Goal: Task Accomplishment & Management: Complete application form

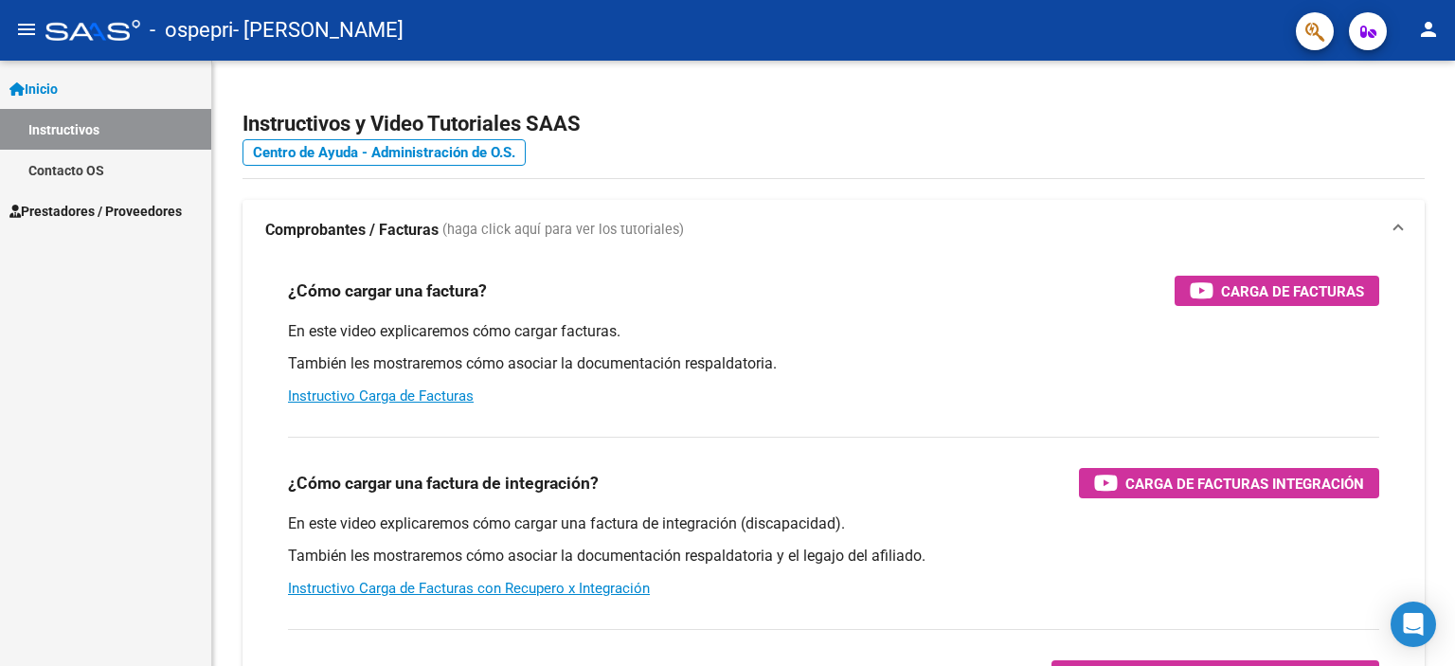
click at [106, 211] on span "Prestadores / Proveedores" at bounding box center [95, 211] width 172 height 21
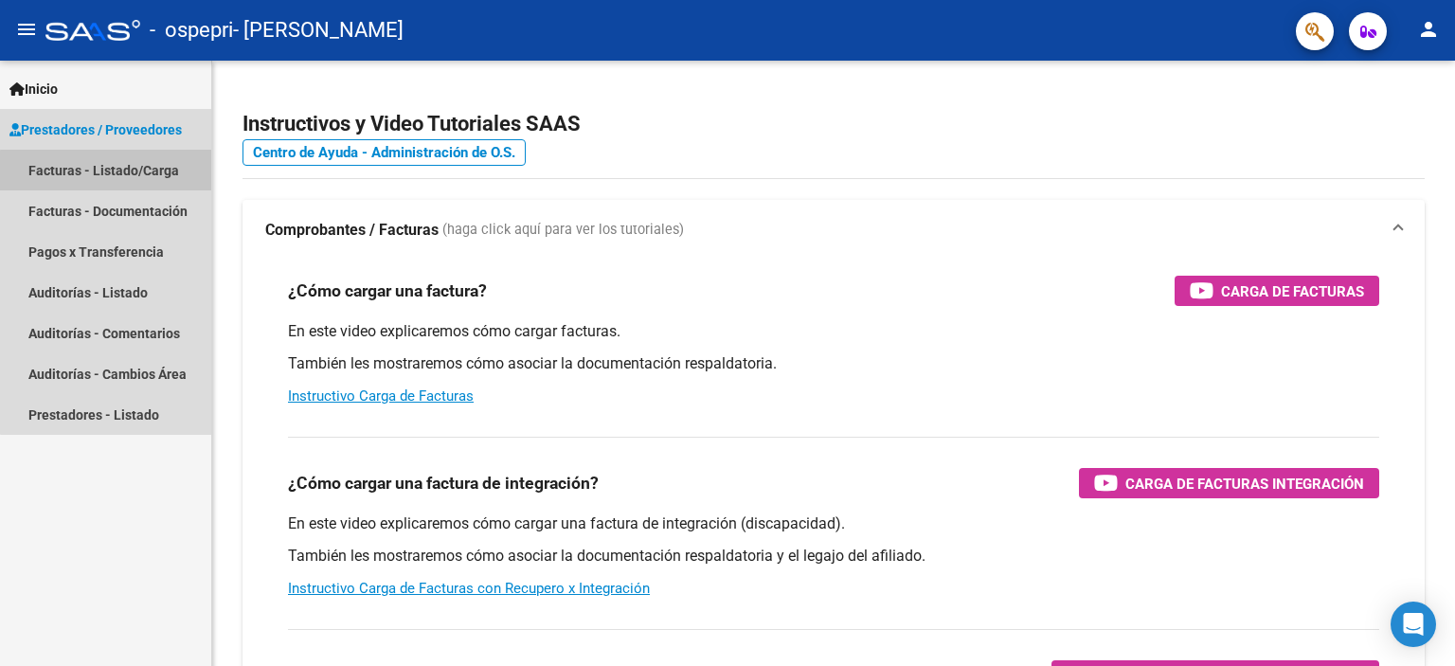
click at [134, 172] on link "Facturas - Listado/Carga" at bounding box center [105, 170] width 211 height 41
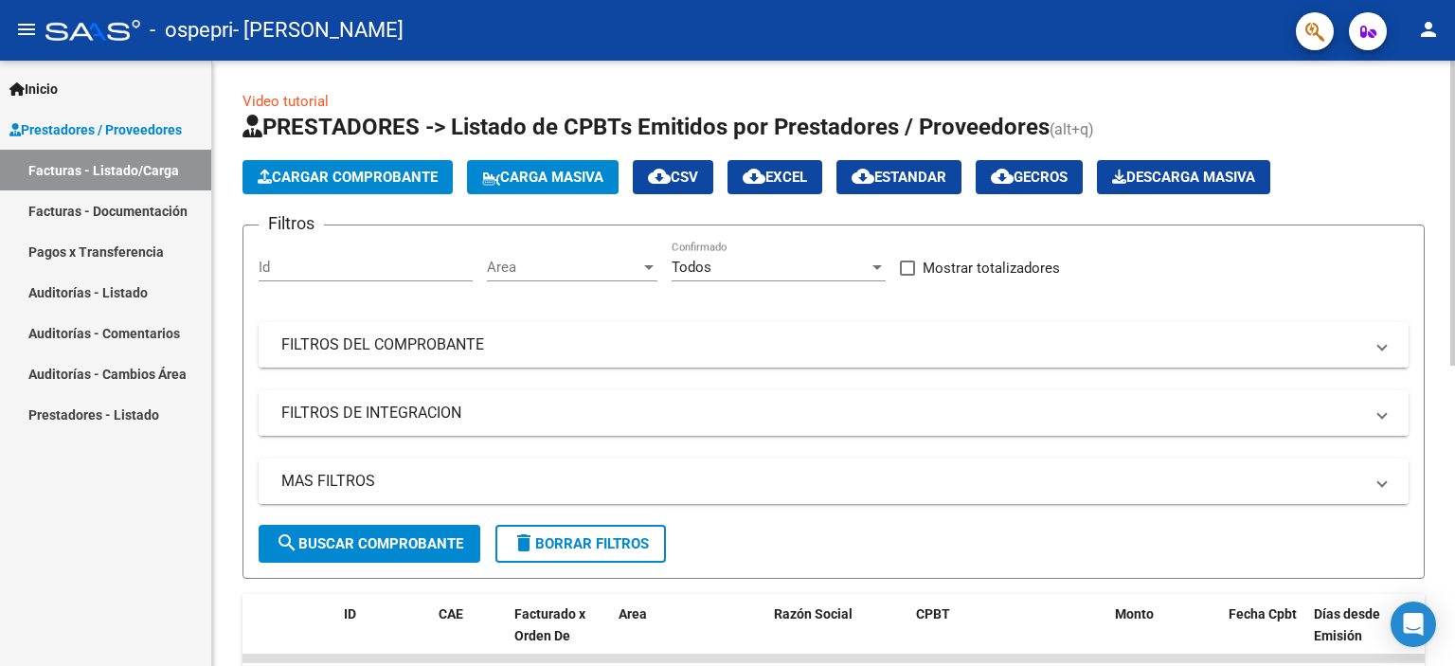
click at [413, 171] on span "Cargar Comprobante" at bounding box center [348, 177] width 180 height 17
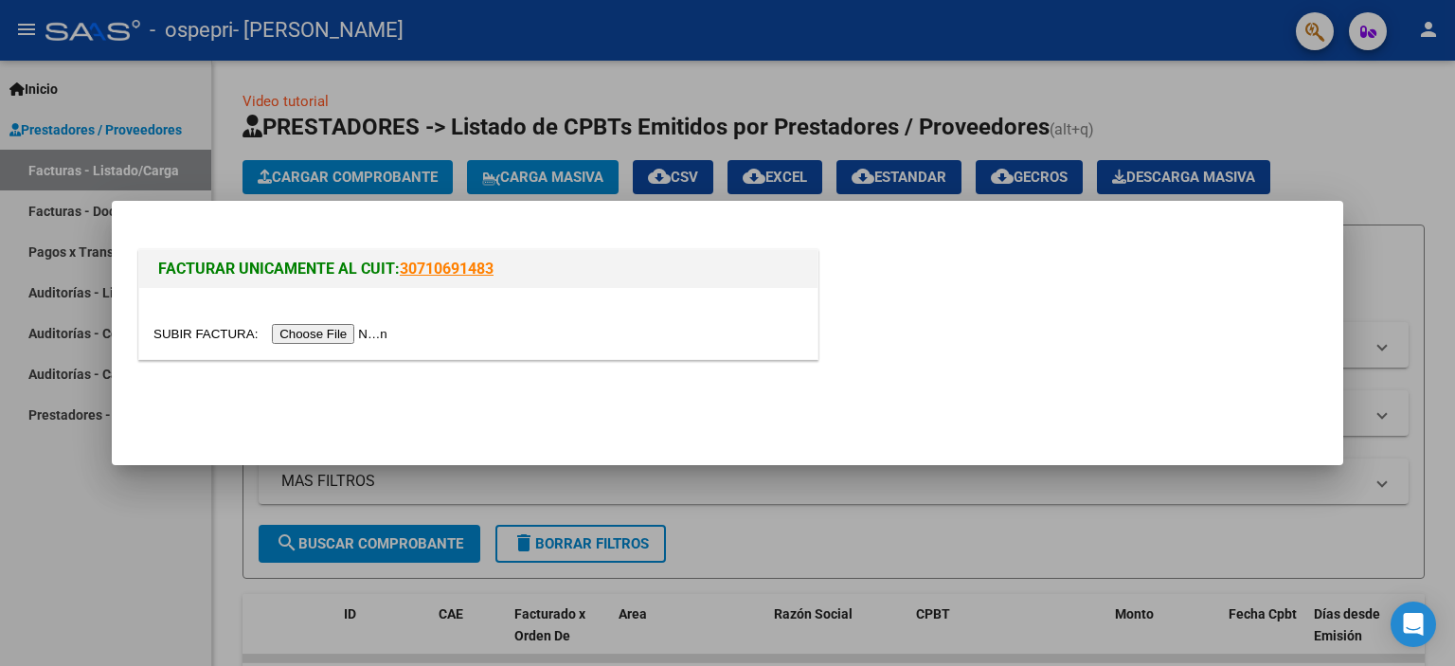
click at [360, 330] on input "file" at bounding box center [273, 334] width 240 height 20
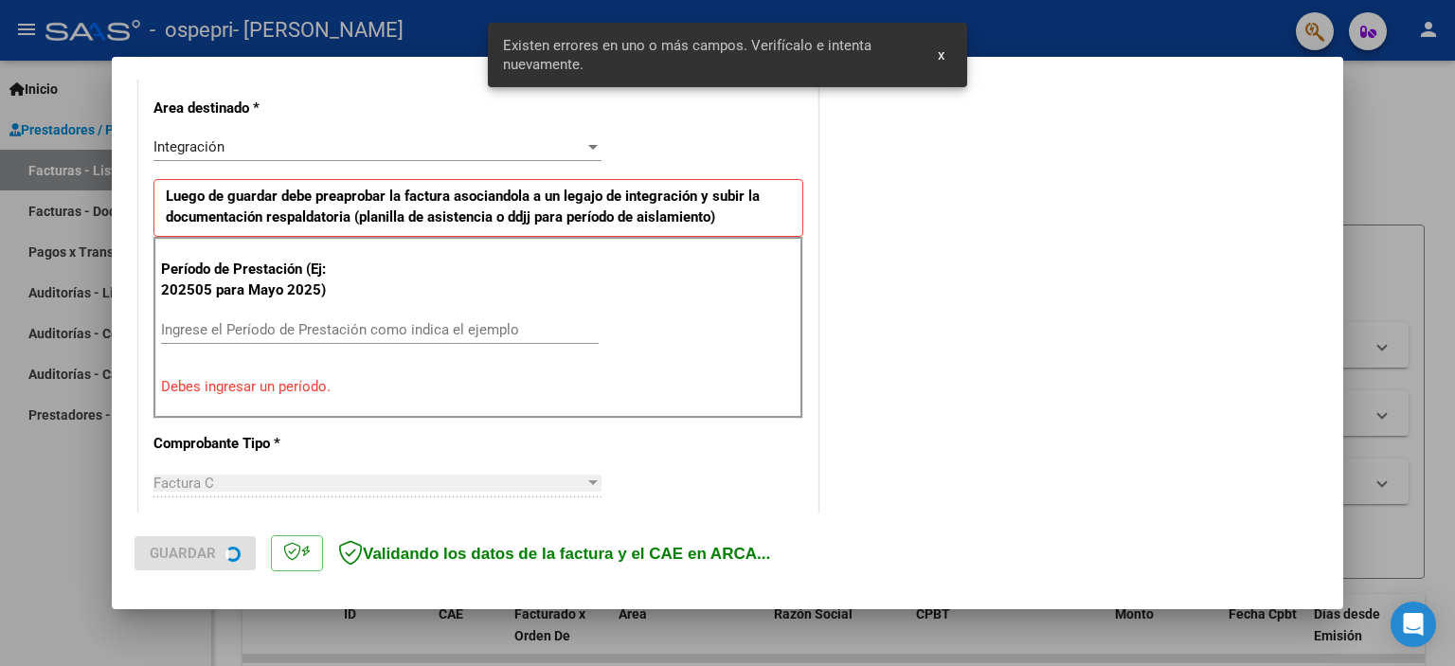
scroll to position [441, 0]
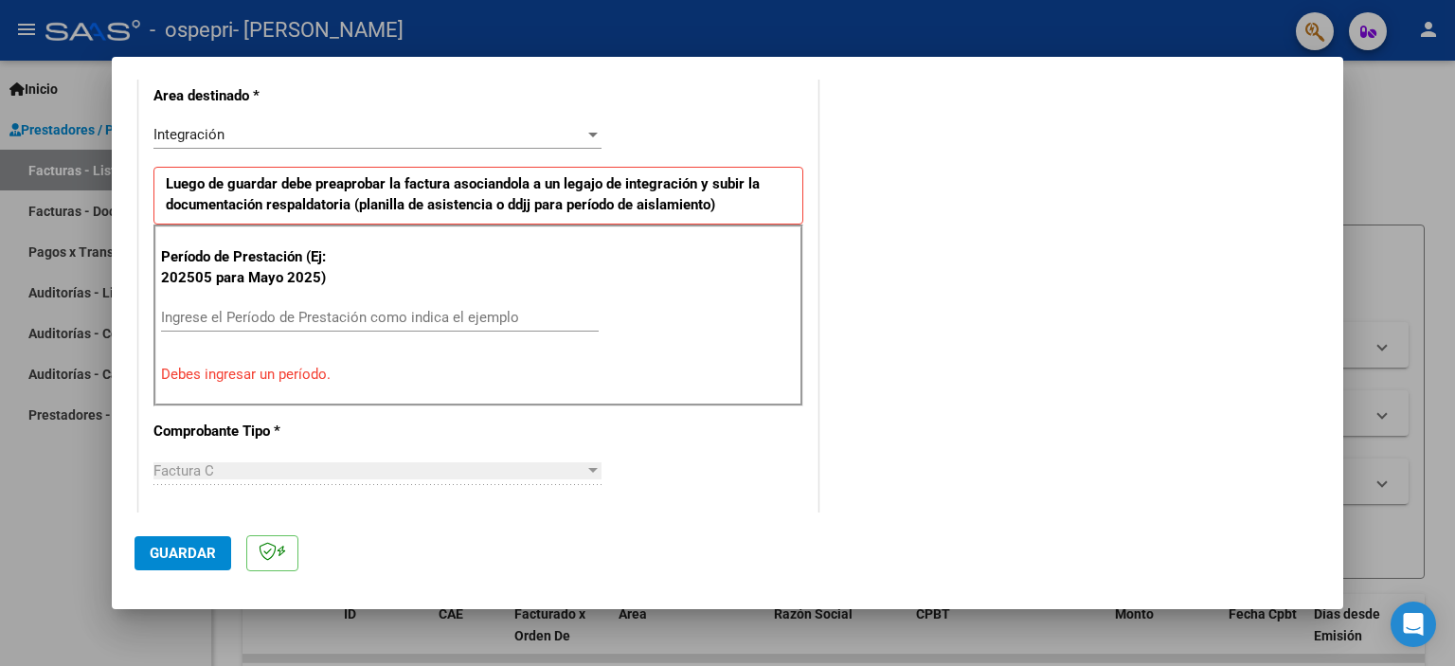
click at [307, 316] on input "Ingrese el Período de Prestación como indica el ejemplo" at bounding box center [380, 317] width 438 height 17
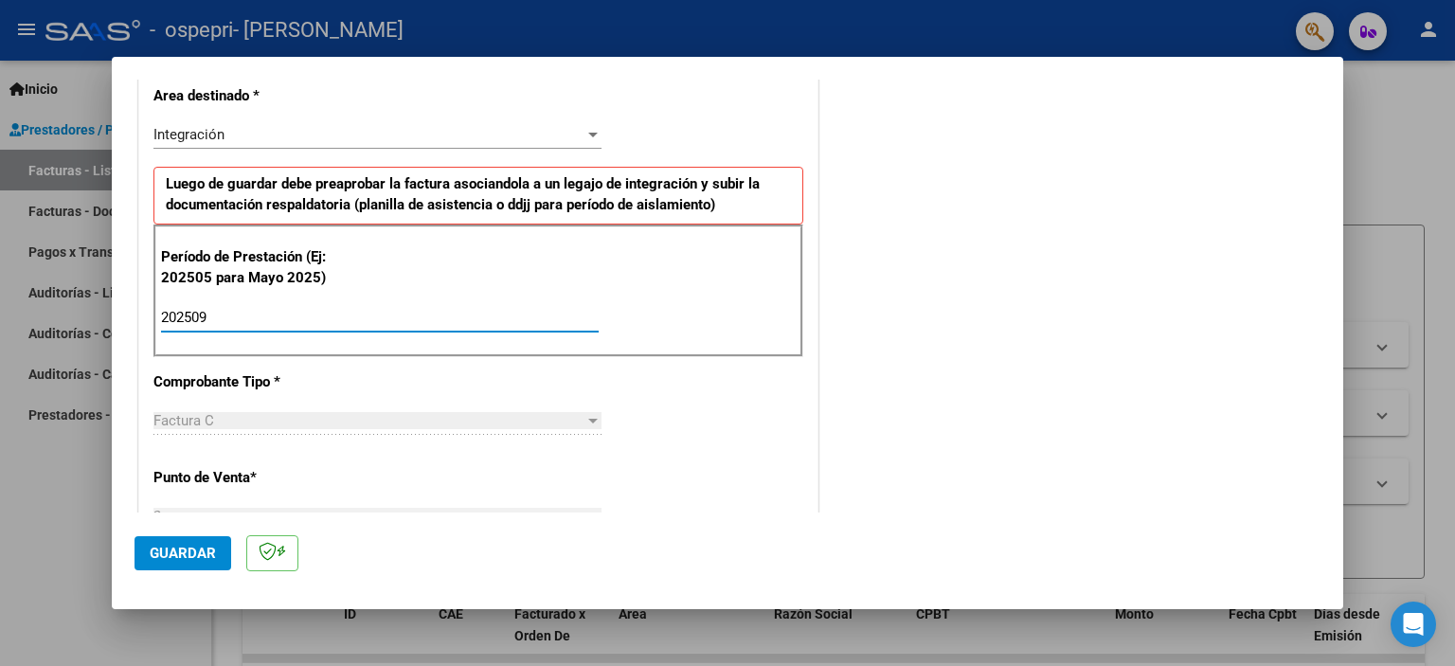
type input "202509"
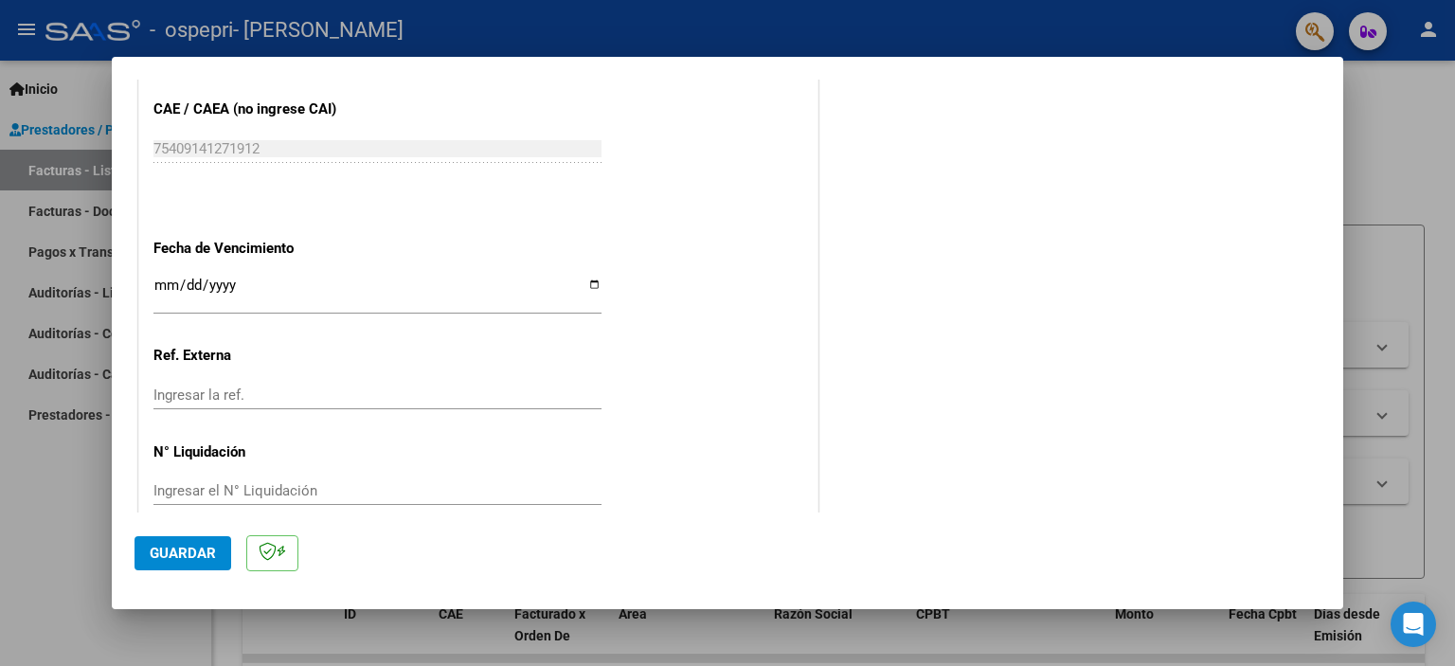
scroll to position [1212, 0]
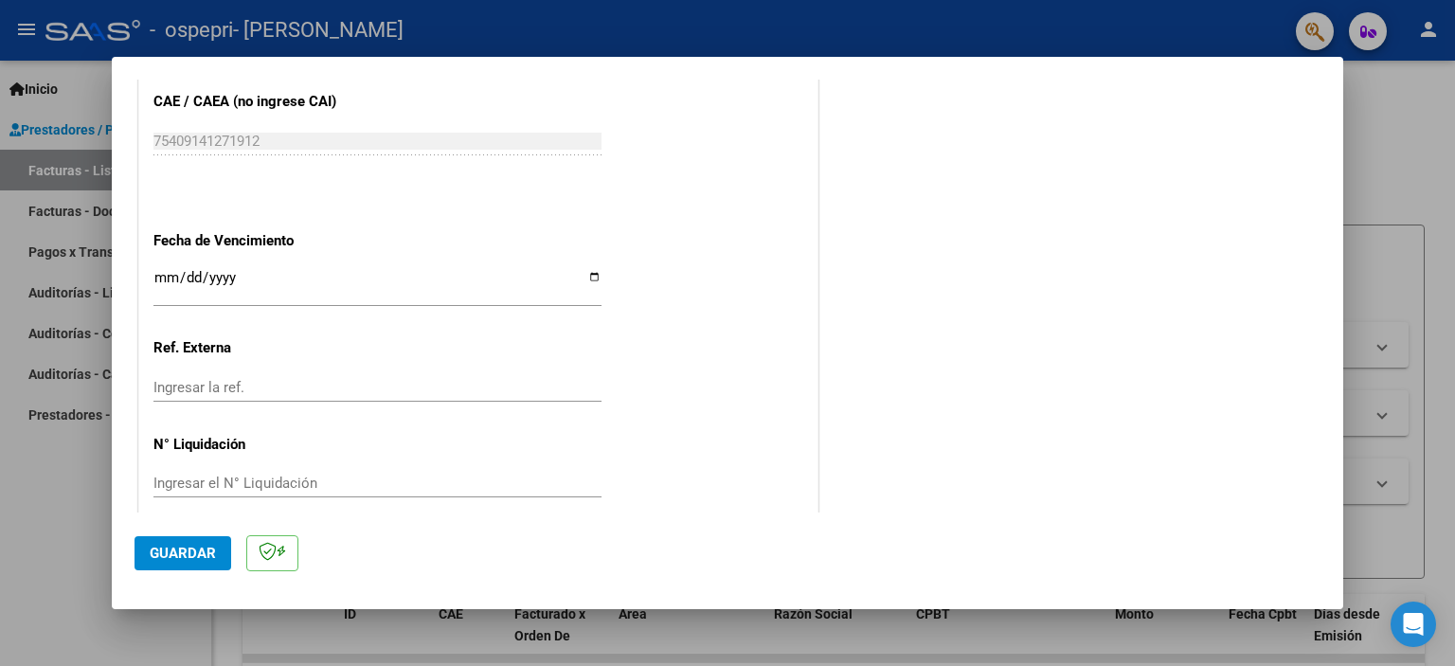
click at [584, 274] on input "Ingresar la fecha" at bounding box center [377, 285] width 448 height 30
click at [591, 270] on input "Ingresar la fecha" at bounding box center [377, 285] width 448 height 30
type input "2025-10-11"
click at [328, 379] on input "Ingresar la ref." at bounding box center [377, 387] width 448 height 17
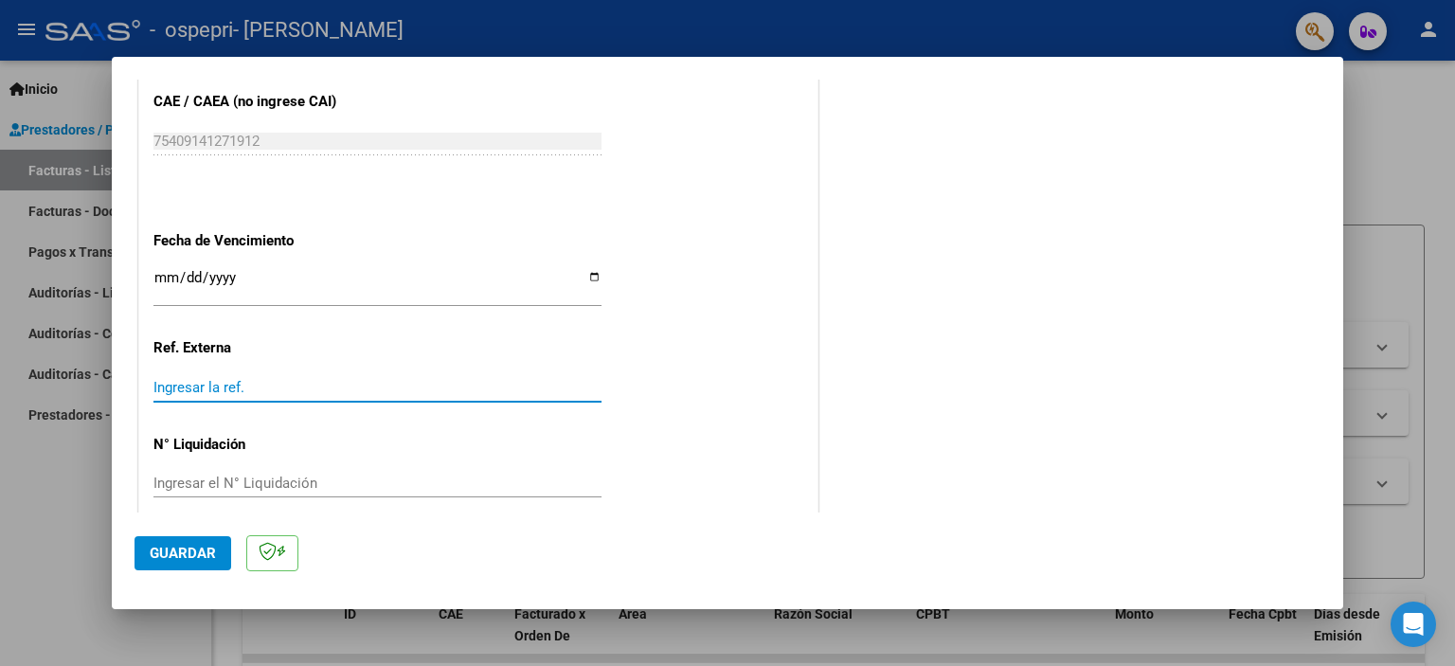
click at [364, 491] on div "Ingresar el N° Liquidación" at bounding box center [377, 483] width 448 height 28
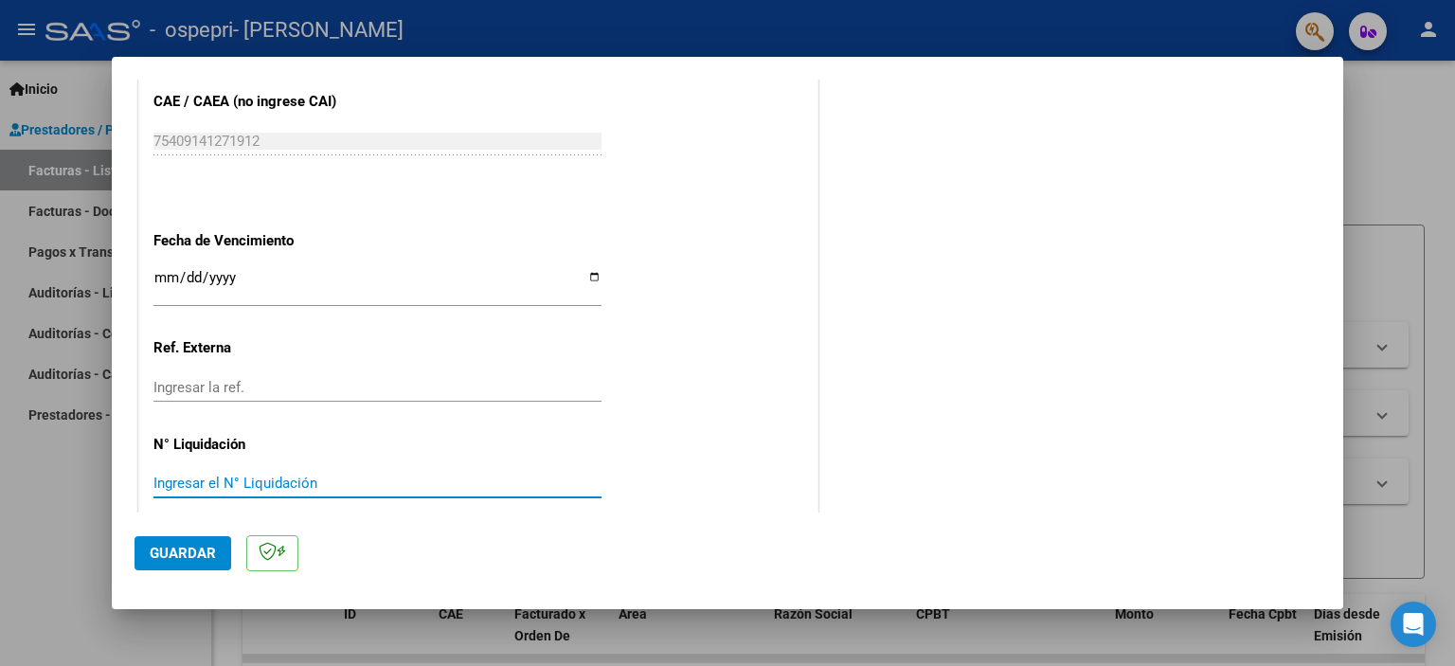
click at [260, 475] on input "Ingresar el N° Liquidación" at bounding box center [377, 482] width 448 height 17
paste input "276201"
type input "276201"
click at [186, 537] on button "Guardar" at bounding box center [182, 553] width 97 height 34
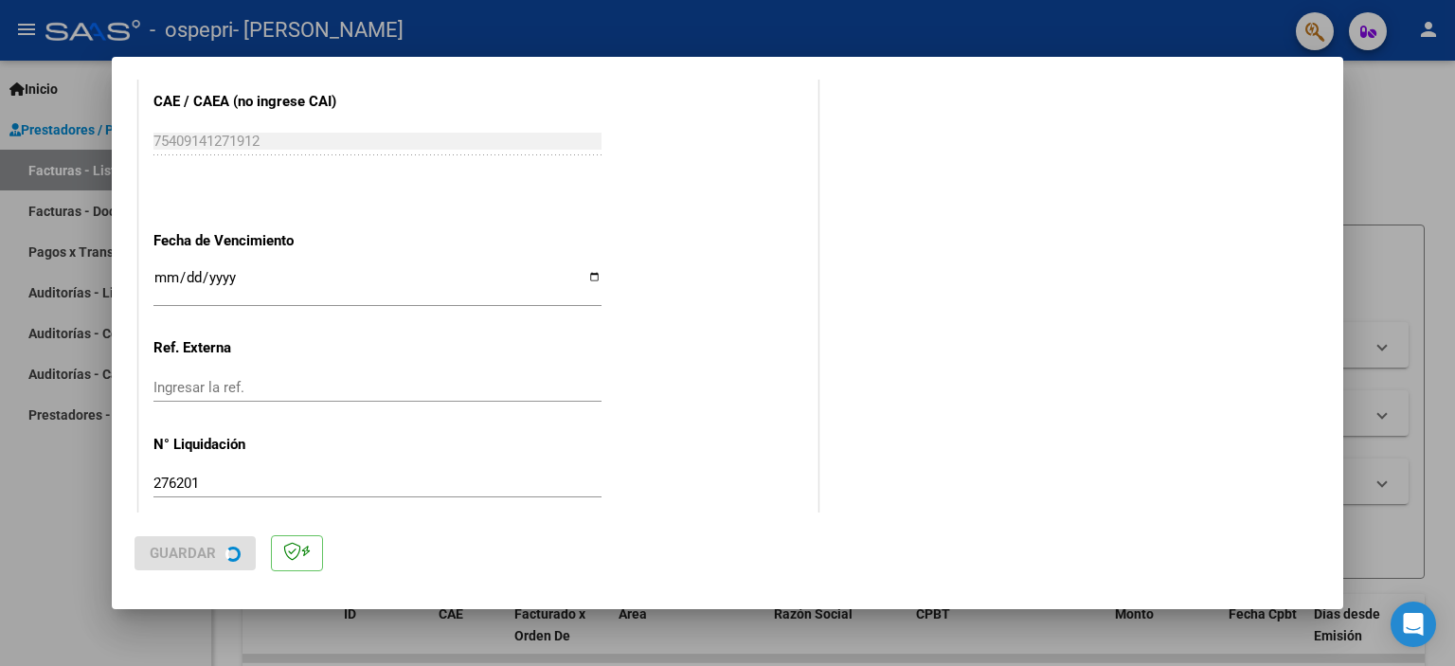
scroll to position [0, 0]
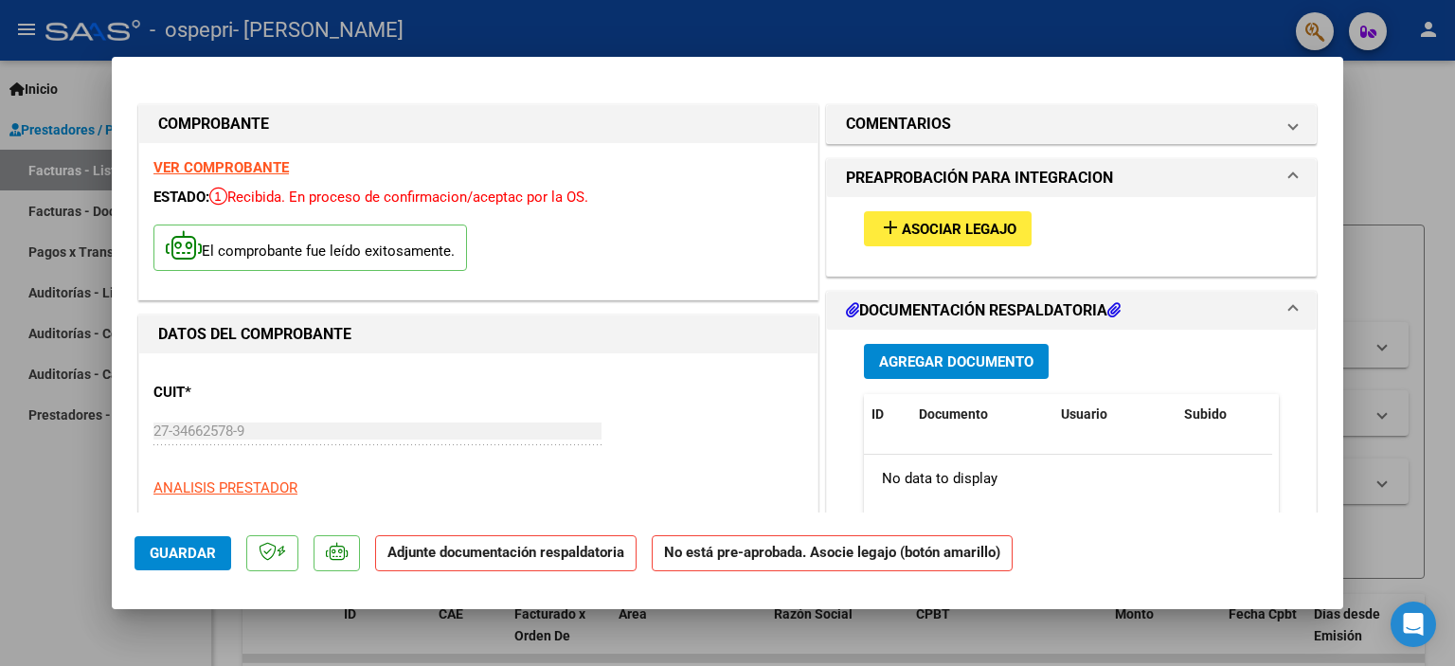
click at [947, 230] on span "Asociar Legajo" at bounding box center [959, 229] width 115 height 17
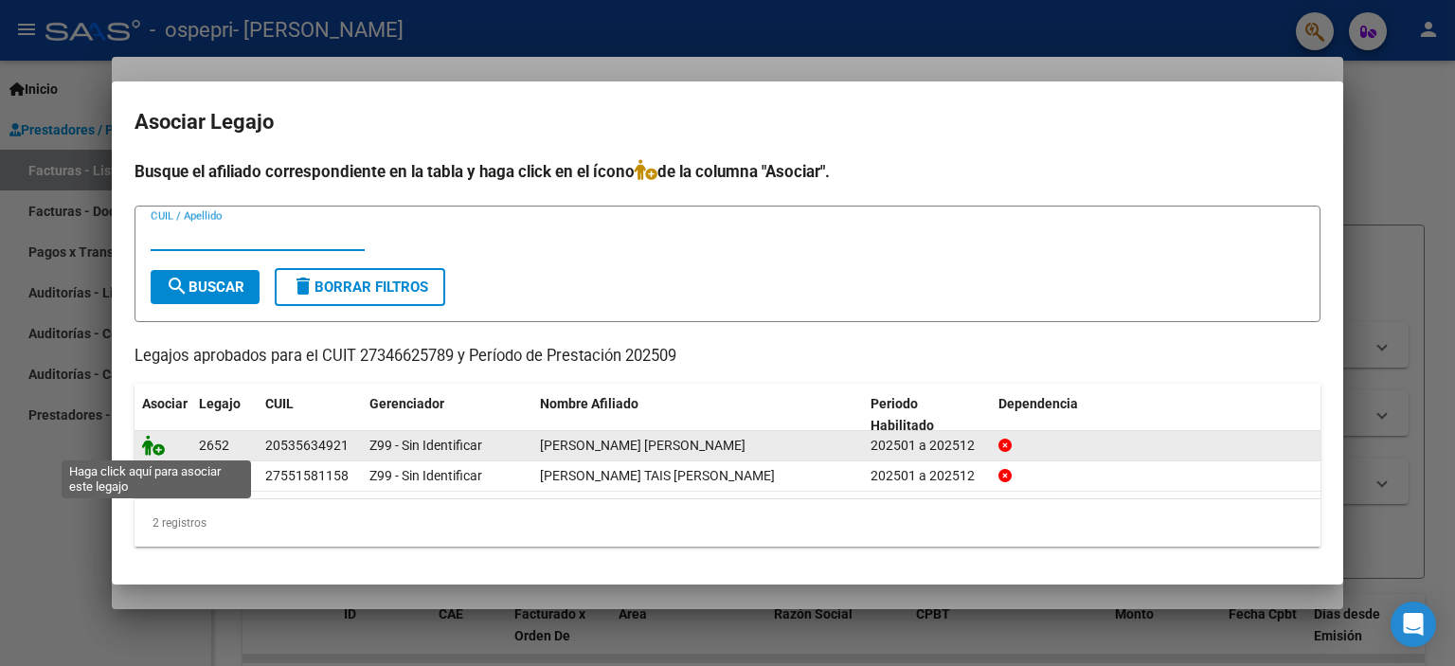
click at [159, 439] on icon at bounding box center [153, 445] width 23 height 21
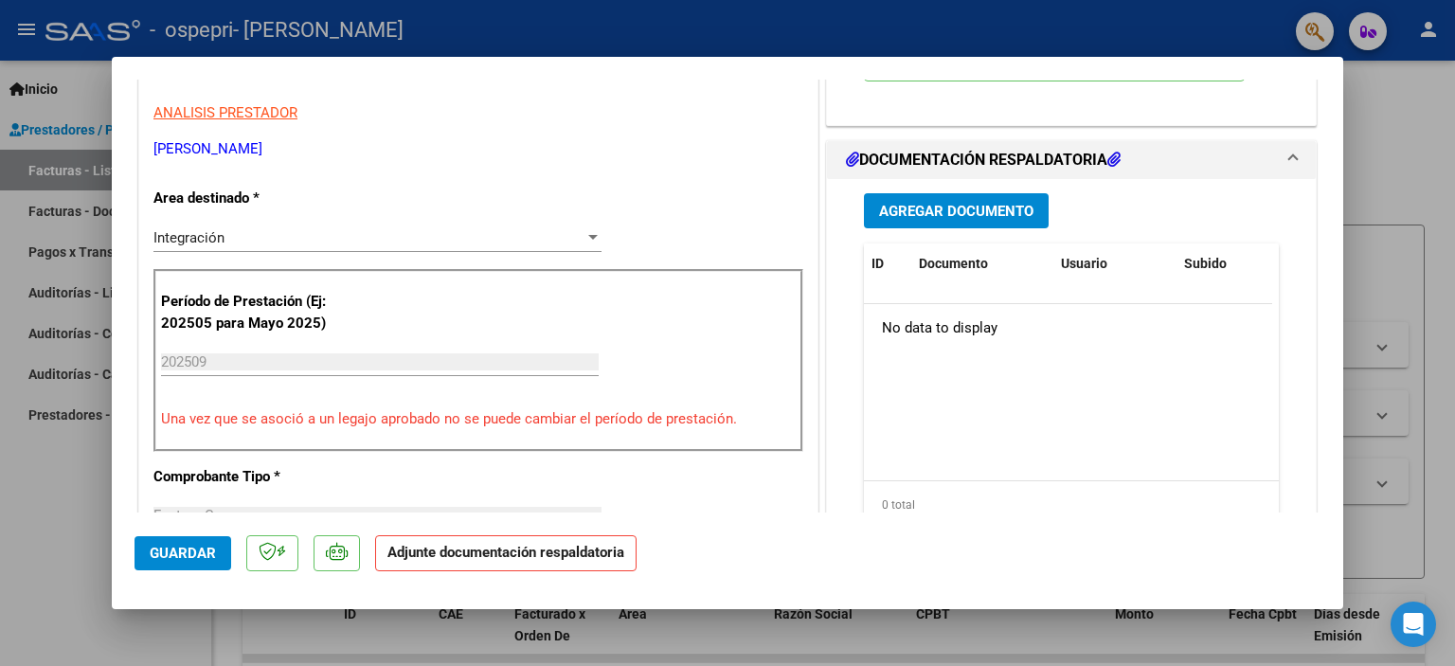
scroll to position [330, 0]
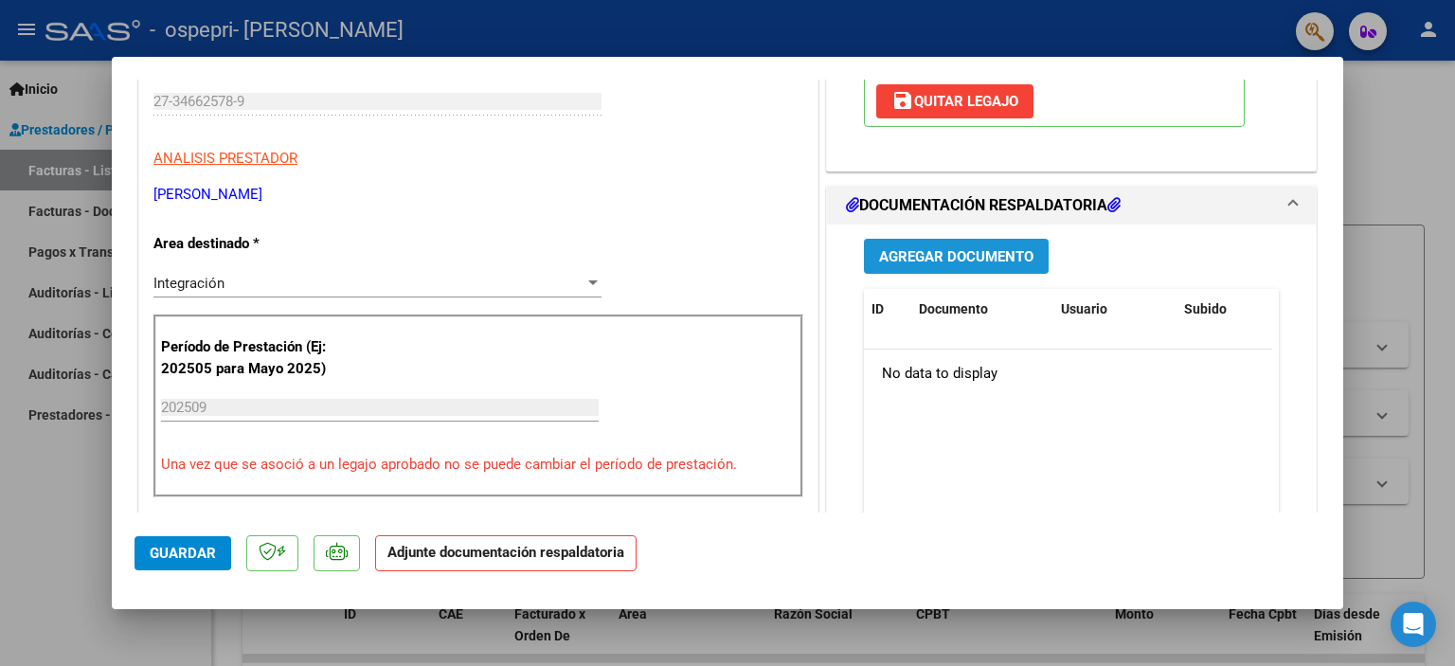
click at [952, 265] on span "Agregar Documento" at bounding box center [956, 256] width 154 height 17
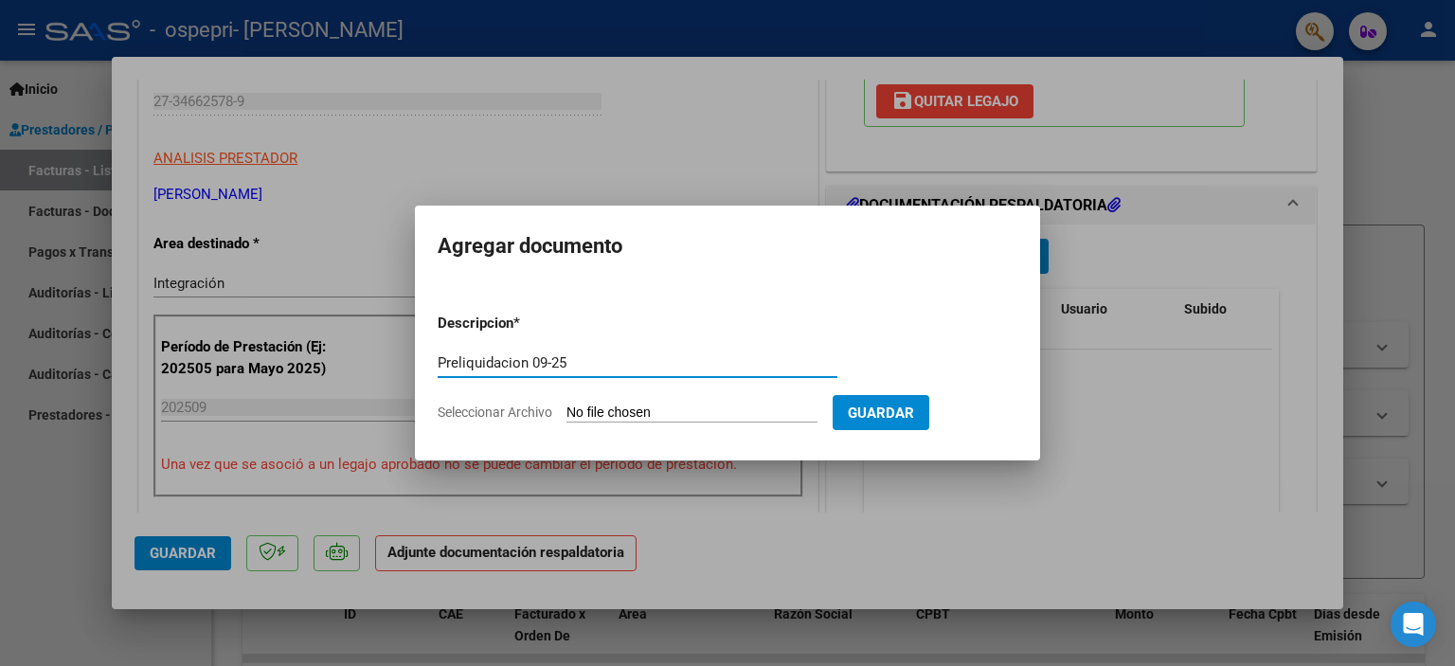
type input "Preliquidacion 09-25"
click at [506, 414] on span "Seleccionar Archivo" at bounding box center [495, 411] width 115 height 15
click at [566, 414] on input "Seleccionar Archivo" at bounding box center [691, 413] width 251 height 18
type input "C:\fakepath\Maggioni Foentealba, Owen - Preliqui 09-25.pdf"
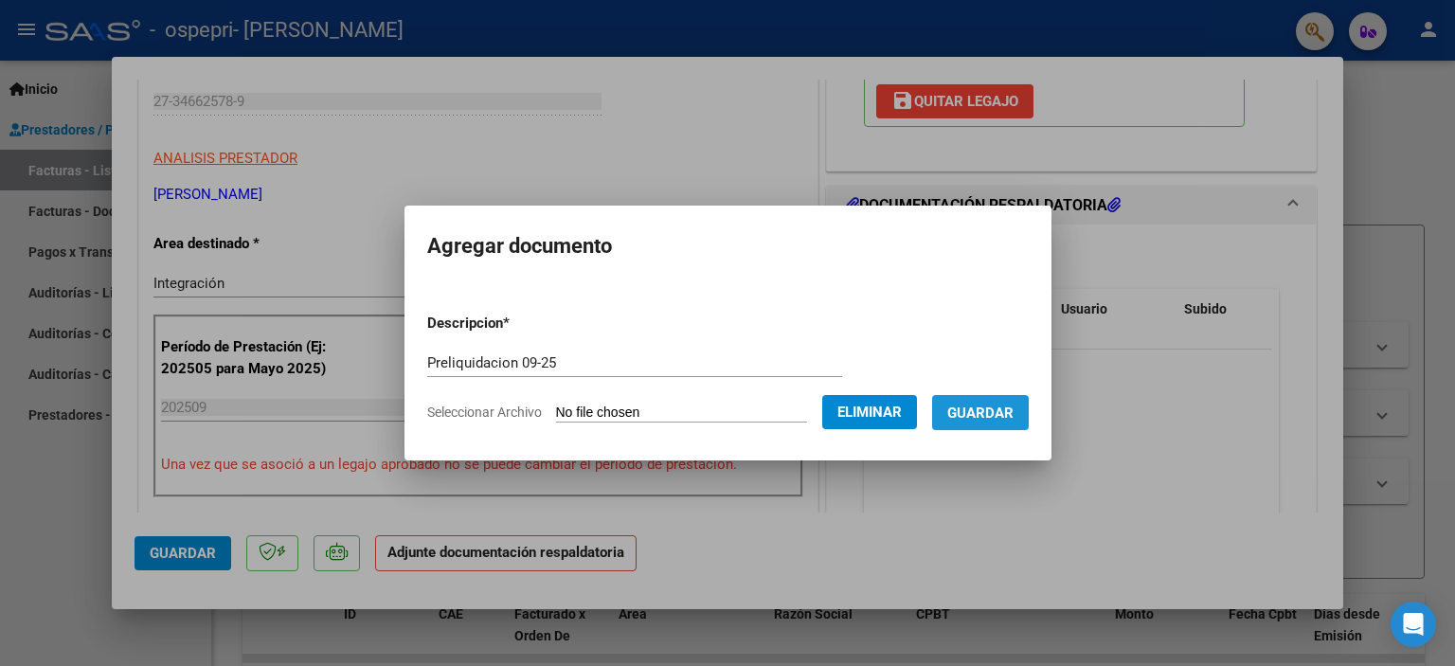
click at [1012, 407] on span "Guardar" at bounding box center [980, 412] width 66 height 17
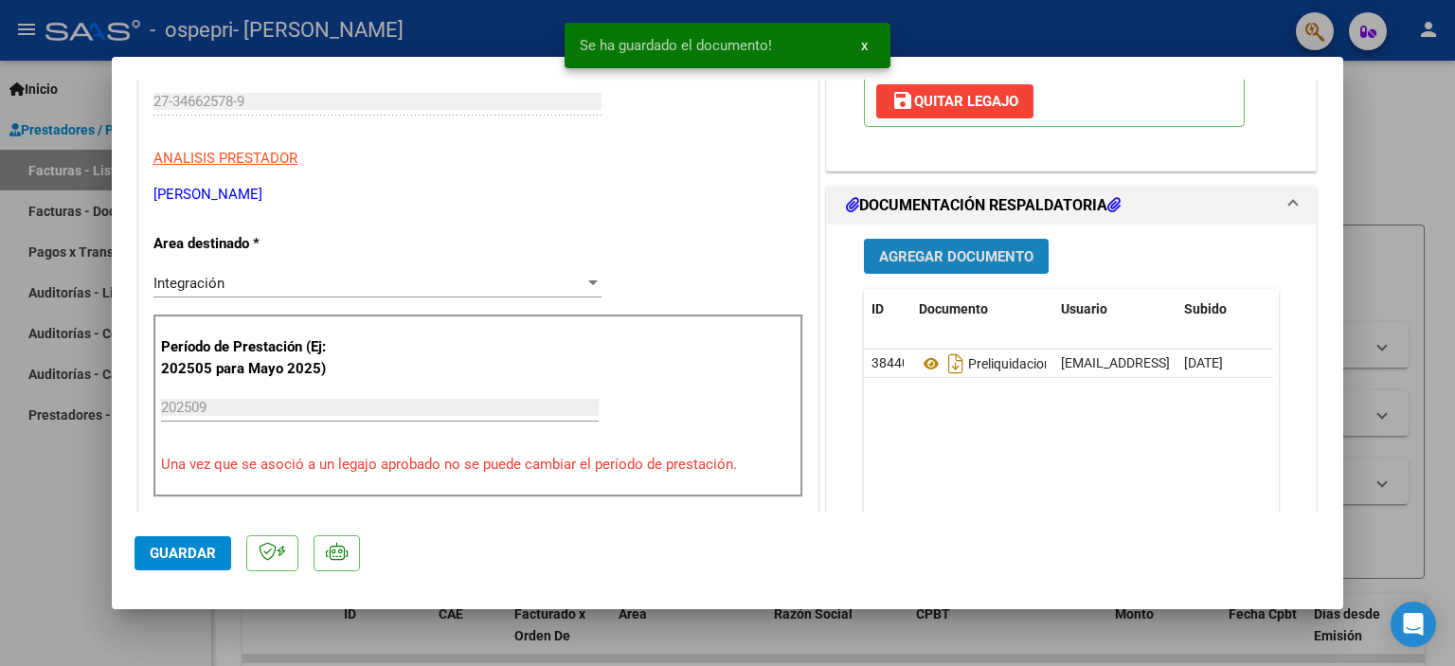
click at [964, 265] on span "Agregar Documento" at bounding box center [956, 256] width 154 height 17
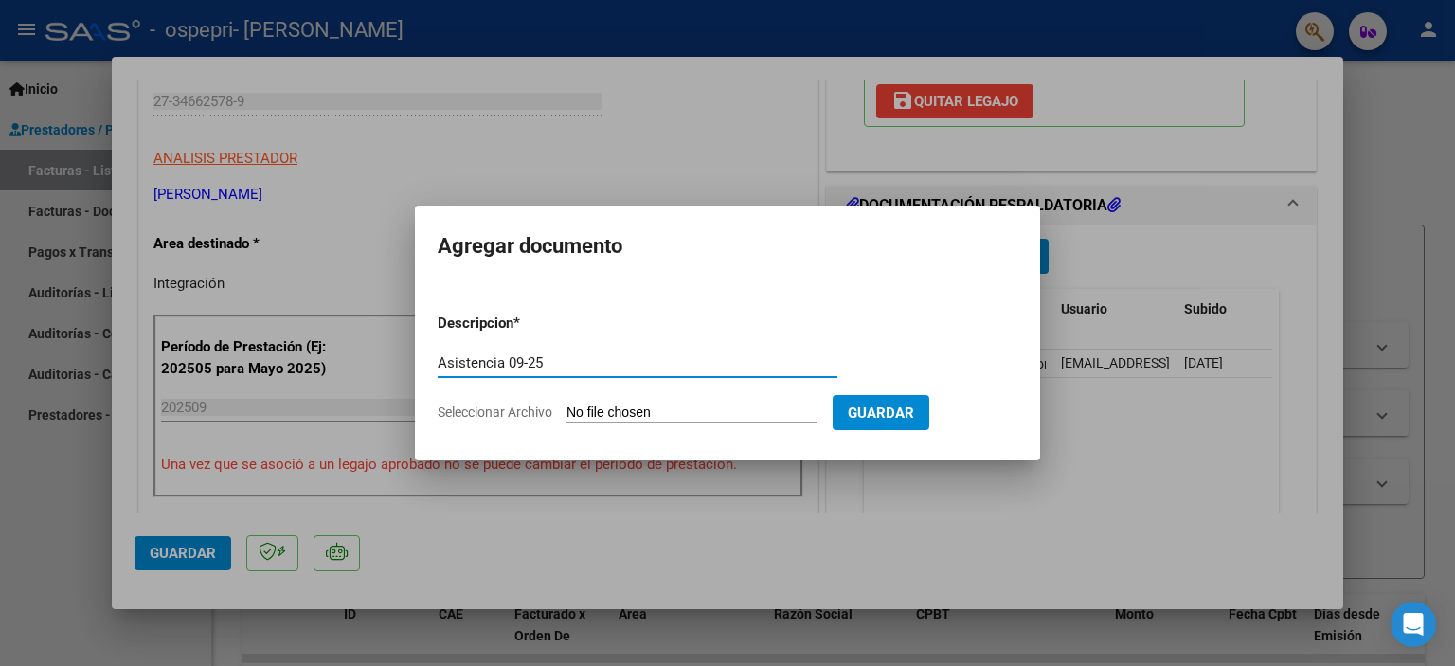
type input "Asistencia 09-25"
click at [542, 407] on span "Seleccionar Archivo" at bounding box center [495, 411] width 115 height 15
click at [566, 407] on input "Seleccionar Archivo" at bounding box center [691, 413] width 251 height 18
type input "C:\fakepath\Maggioni Foentealba, Owen - Asistencia 09-25.pdf"
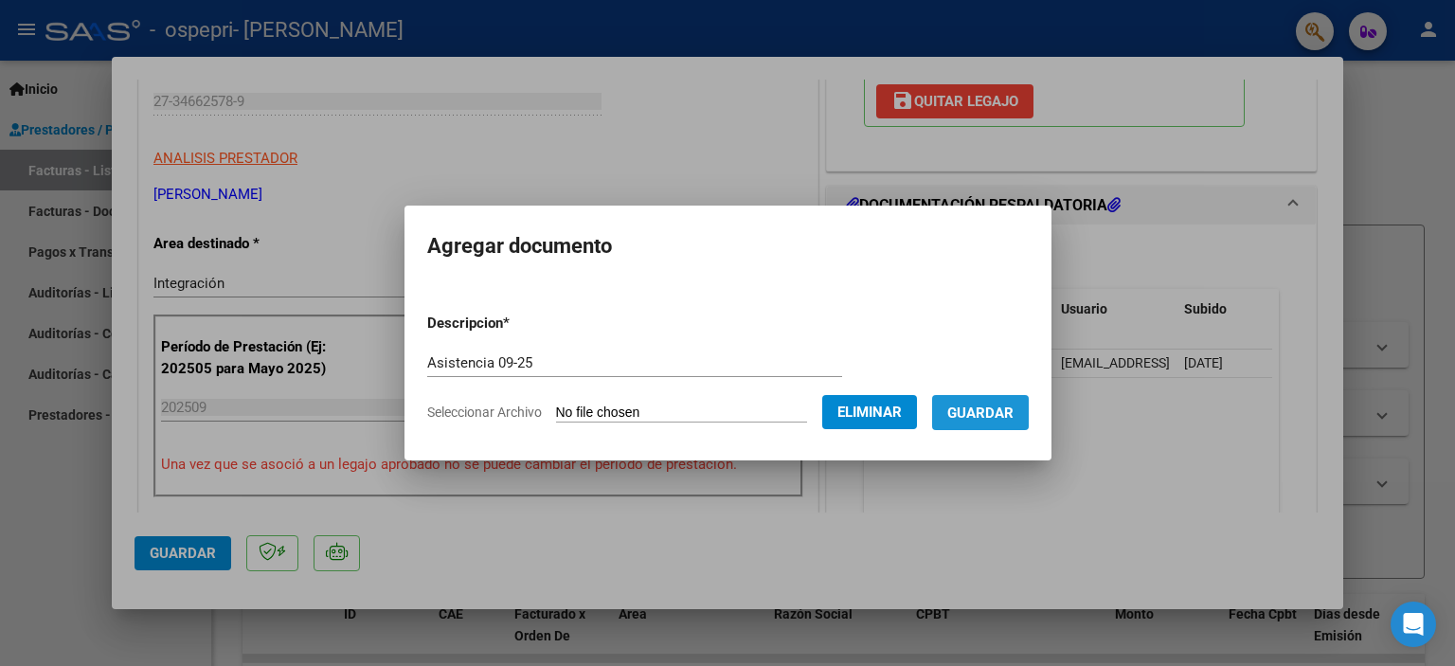
click at [996, 412] on span "Guardar" at bounding box center [980, 412] width 66 height 17
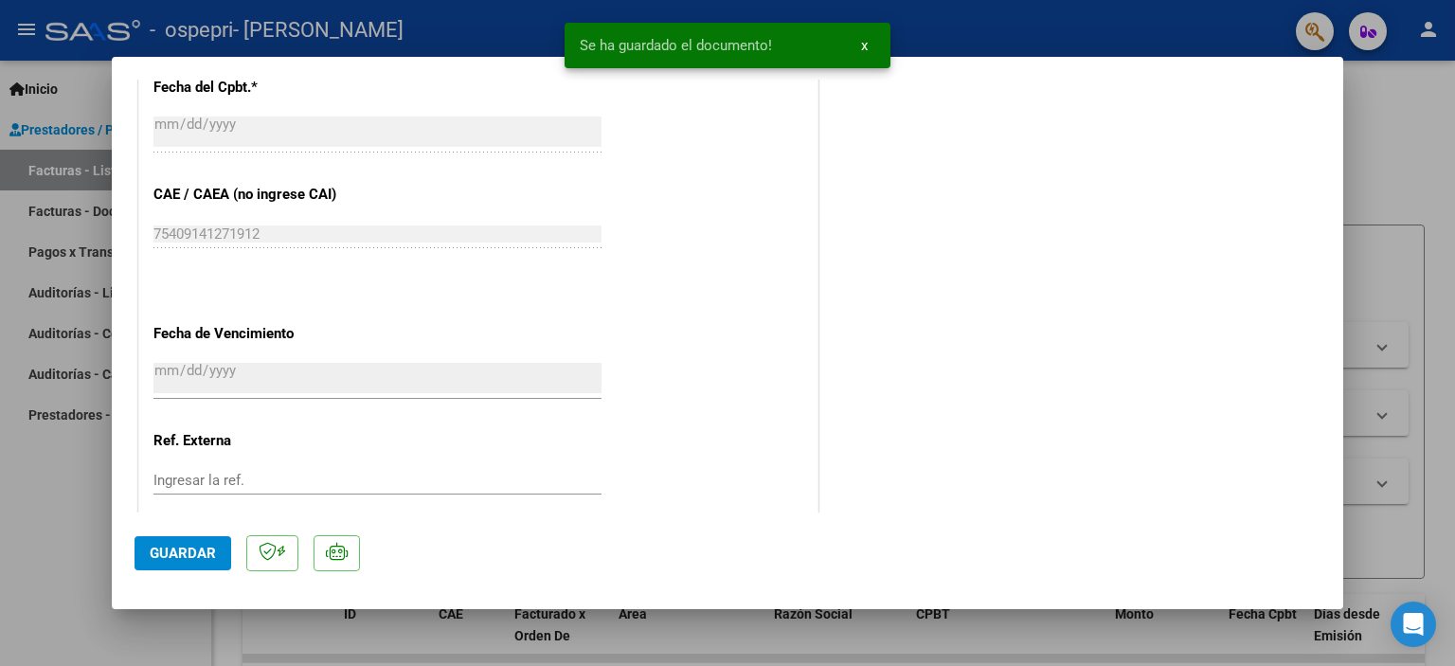
scroll to position [1261, 0]
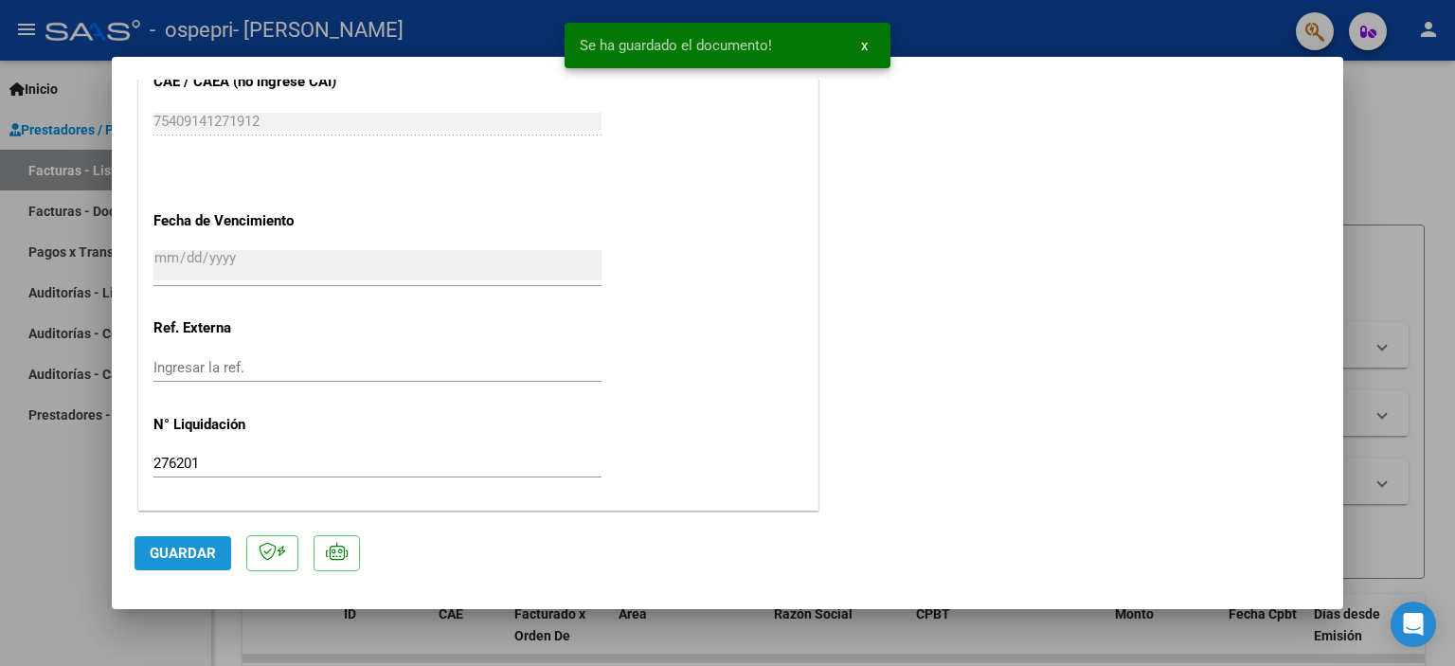
click at [216, 550] on button "Guardar" at bounding box center [182, 553] width 97 height 34
click at [1421, 96] on div at bounding box center [727, 333] width 1455 height 666
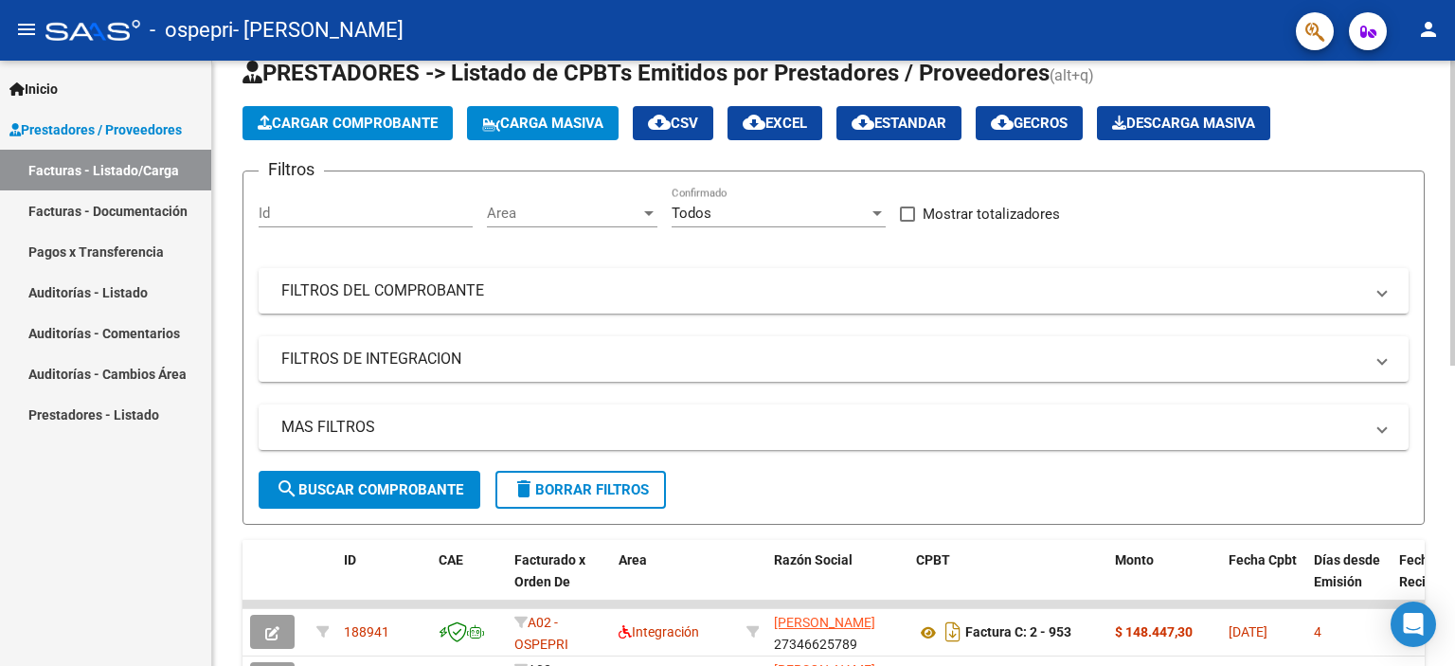
scroll to position [42, 0]
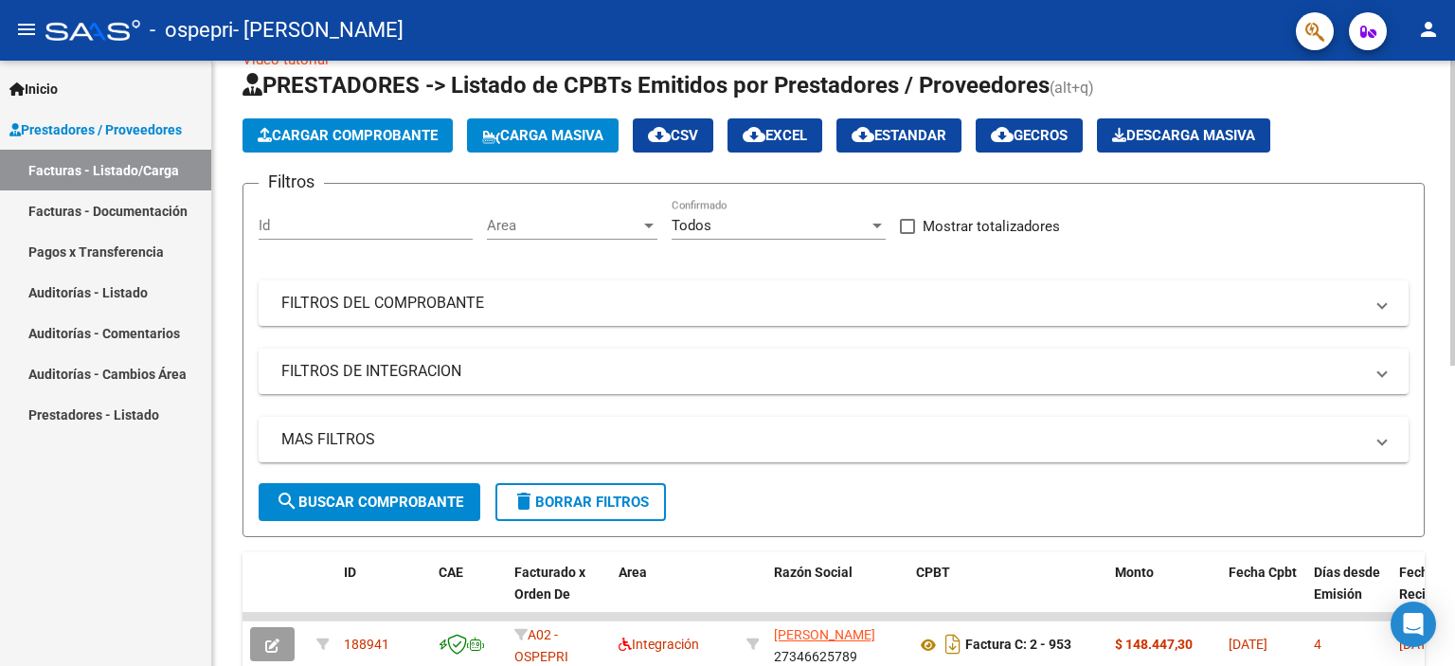
click at [1447, 125] on div "Video tutorial PRESTADORES -> Listado de CPBTs Emitidos por Prestadores / Prove…" at bounding box center [835, 614] width 1247 height 1190
click at [334, 115] on app-list-header "PRESTADORES -> Listado de CPBTs Emitidos por Prestadores / Proveedores (alt+q) …" at bounding box center [833, 303] width 1182 height 467
click at [334, 132] on span "Cargar Comprobante" at bounding box center [348, 135] width 180 height 17
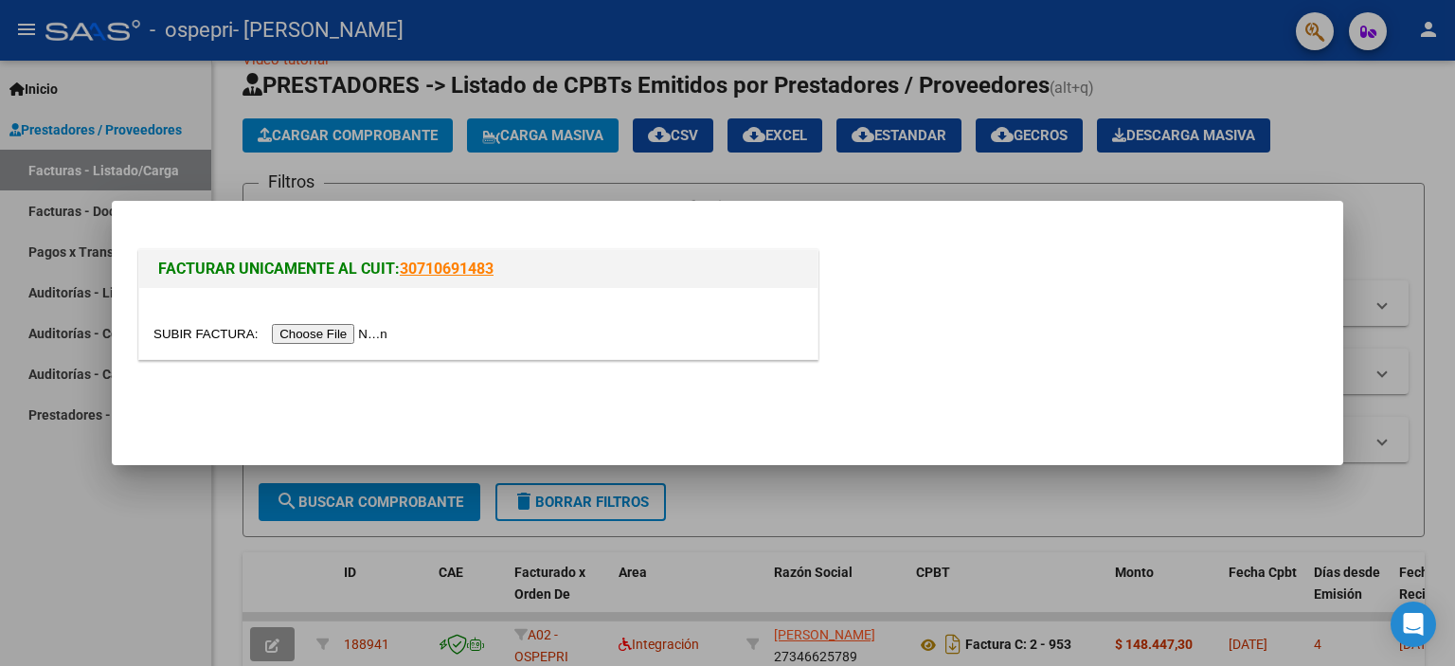
click at [360, 334] on input "file" at bounding box center [273, 334] width 240 height 20
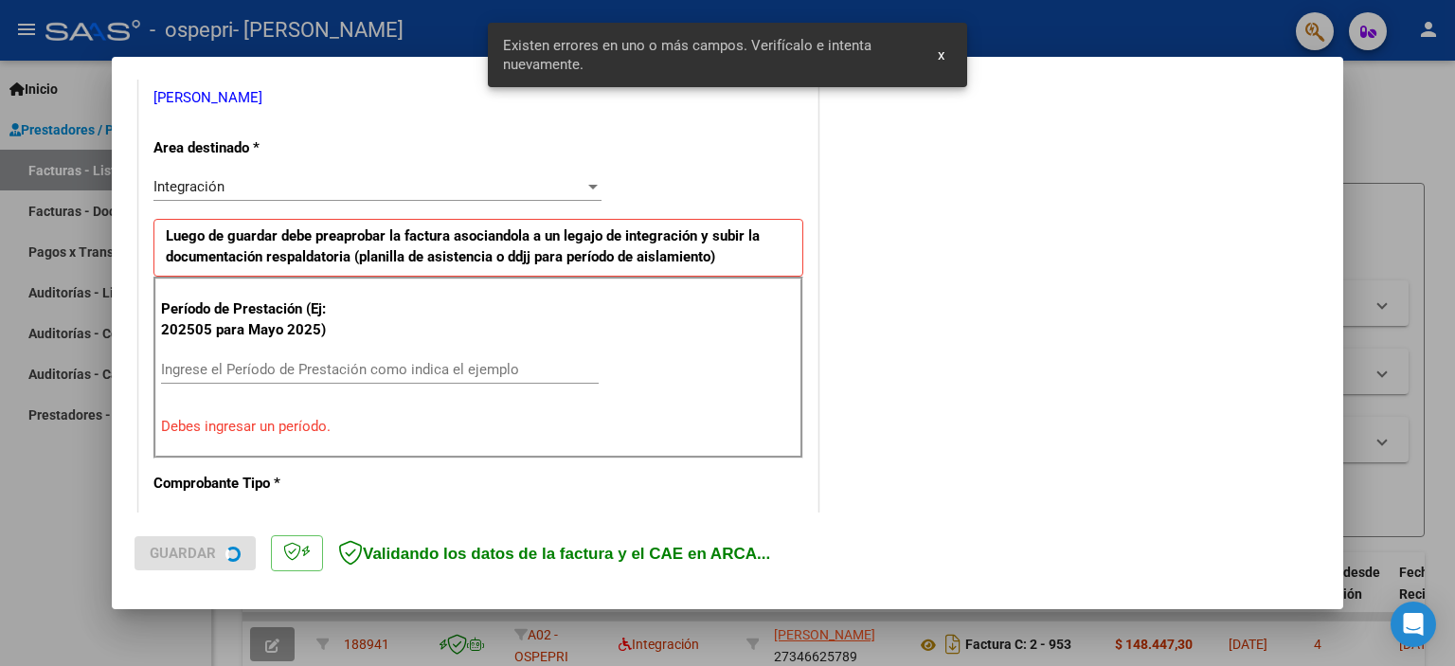
scroll to position [405, 0]
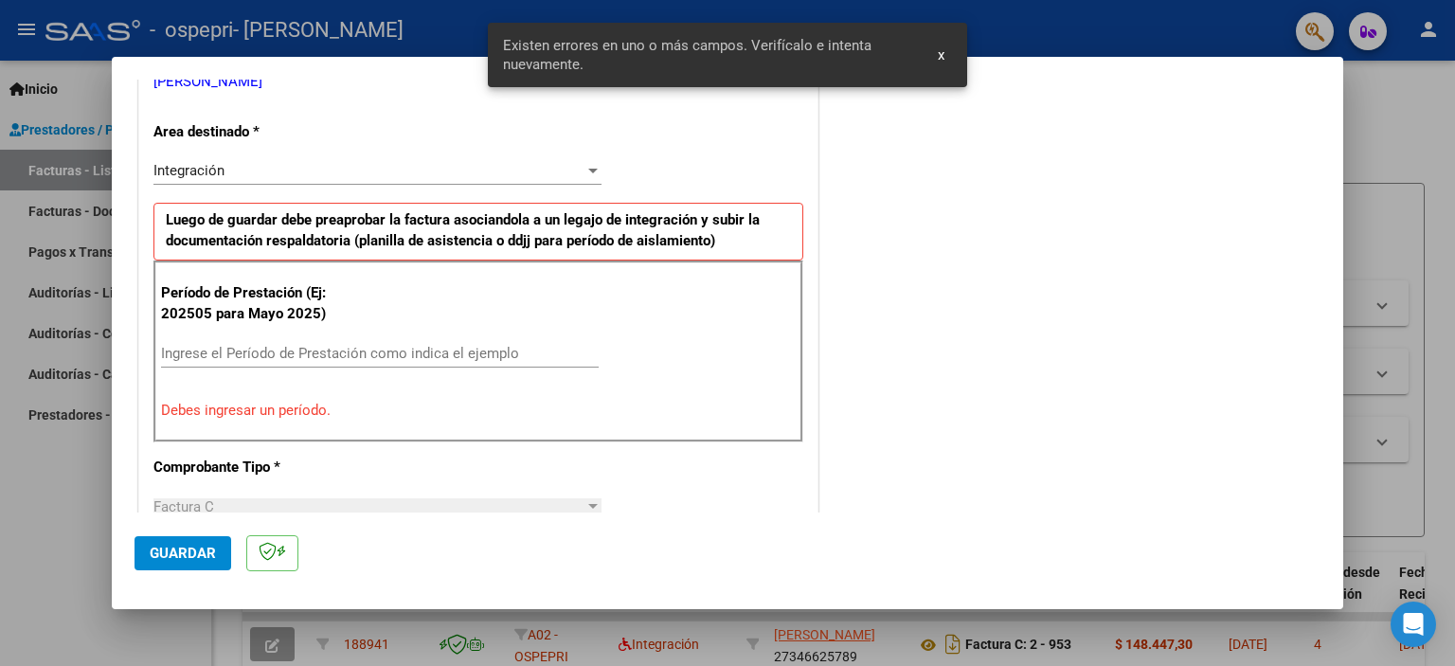
click at [341, 348] on input "Ingrese el Período de Prestación como indica el ejemplo" at bounding box center [380, 353] width 438 height 17
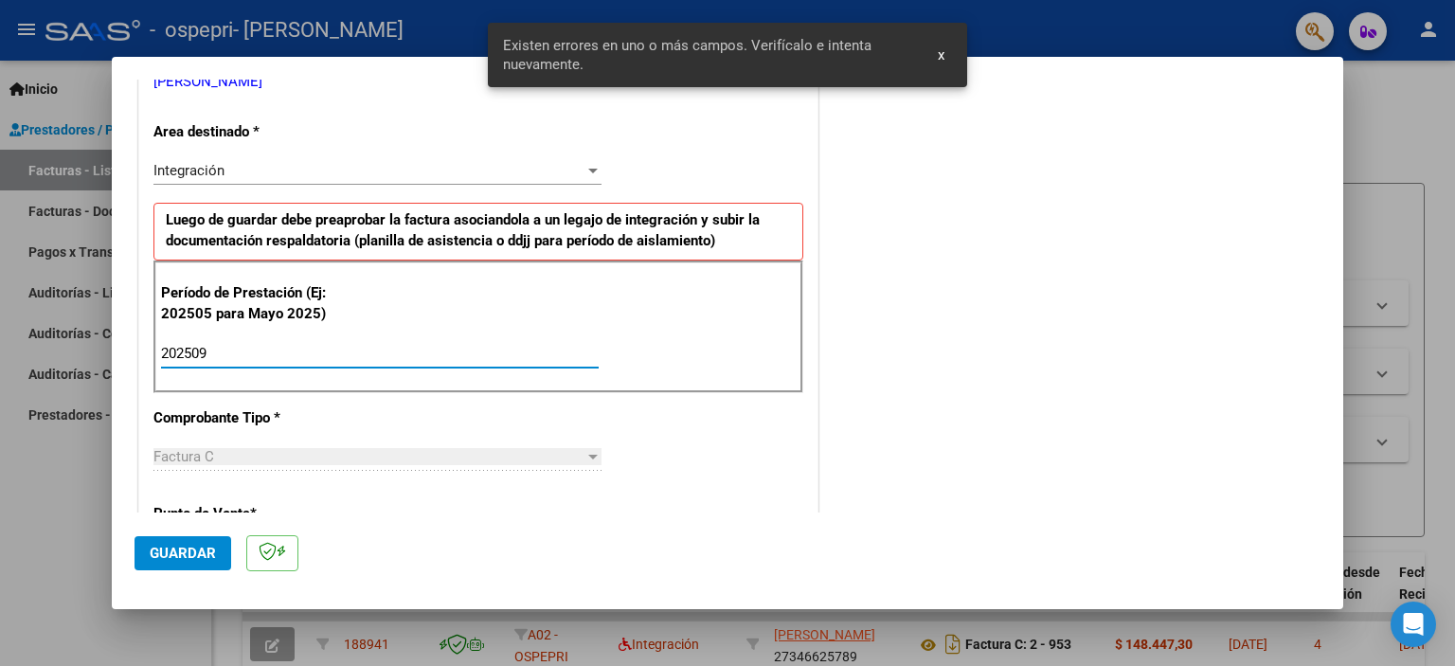
type input "202509"
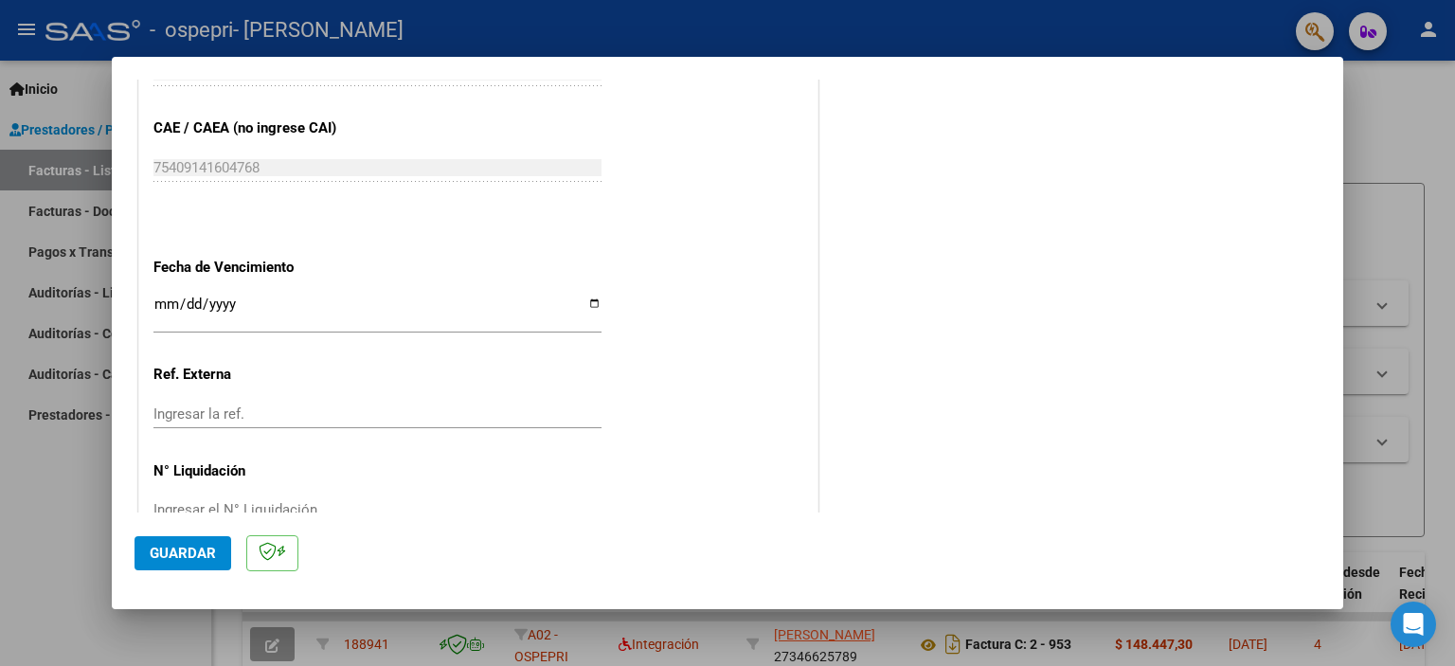
scroll to position [1231, 0]
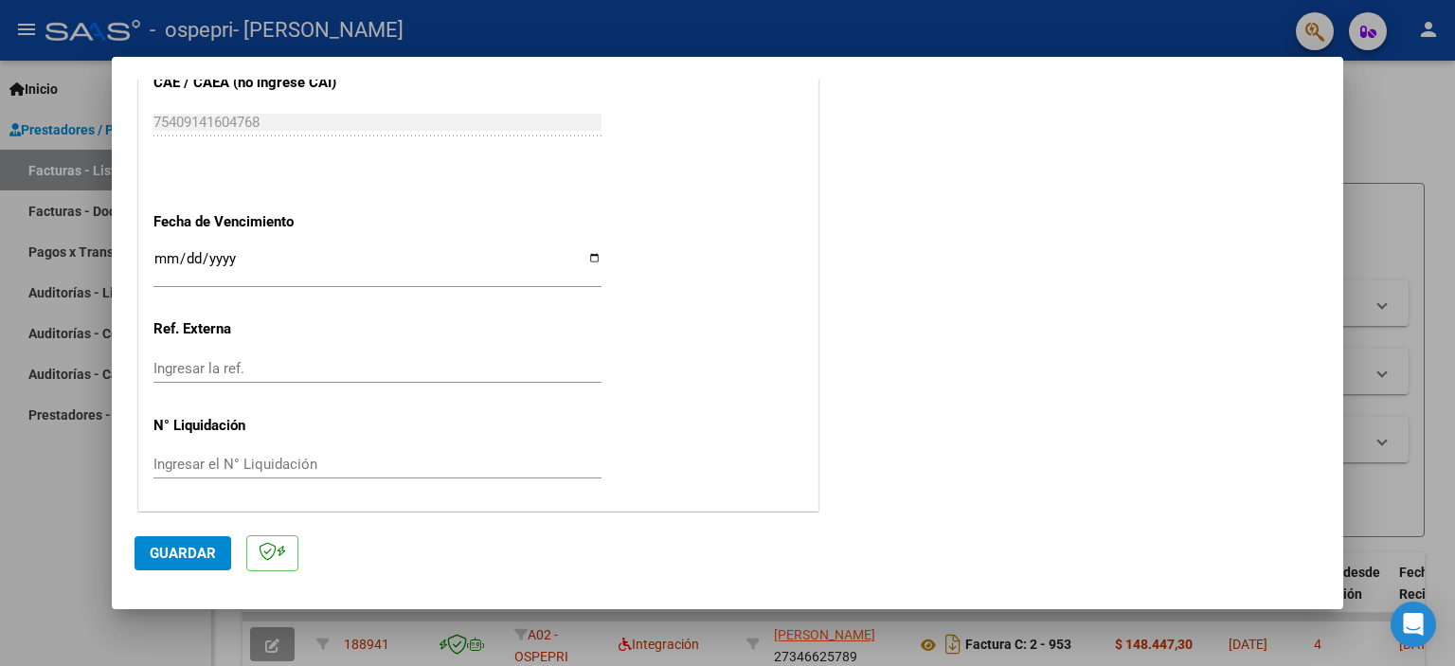
click at [588, 257] on input "Ingresar la fecha" at bounding box center [377, 266] width 448 height 30
type input "2025-10-11"
click at [282, 458] on input "Ingresar el N° Liquidación" at bounding box center [377, 464] width 448 height 17
paste input "0000276202"
type input "0000276202"
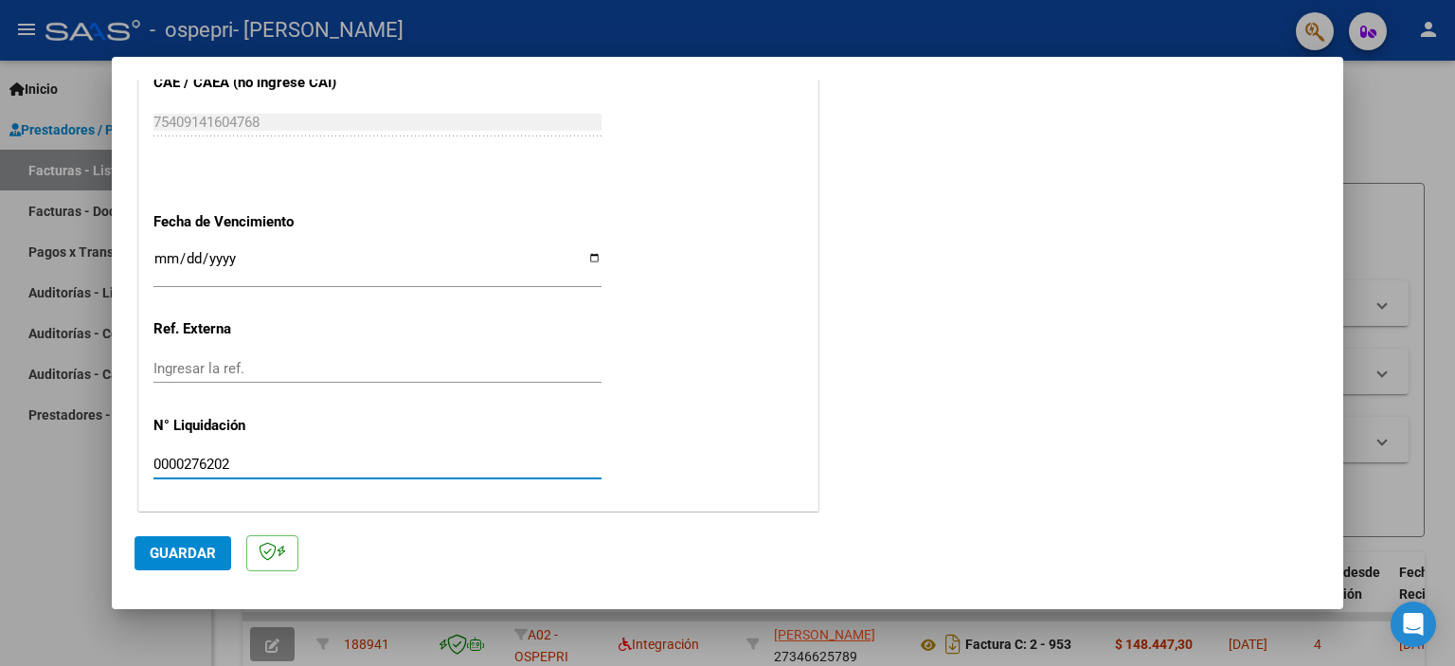
click at [208, 548] on span "Guardar" at bounding box center [183, 553] width 66 height 17
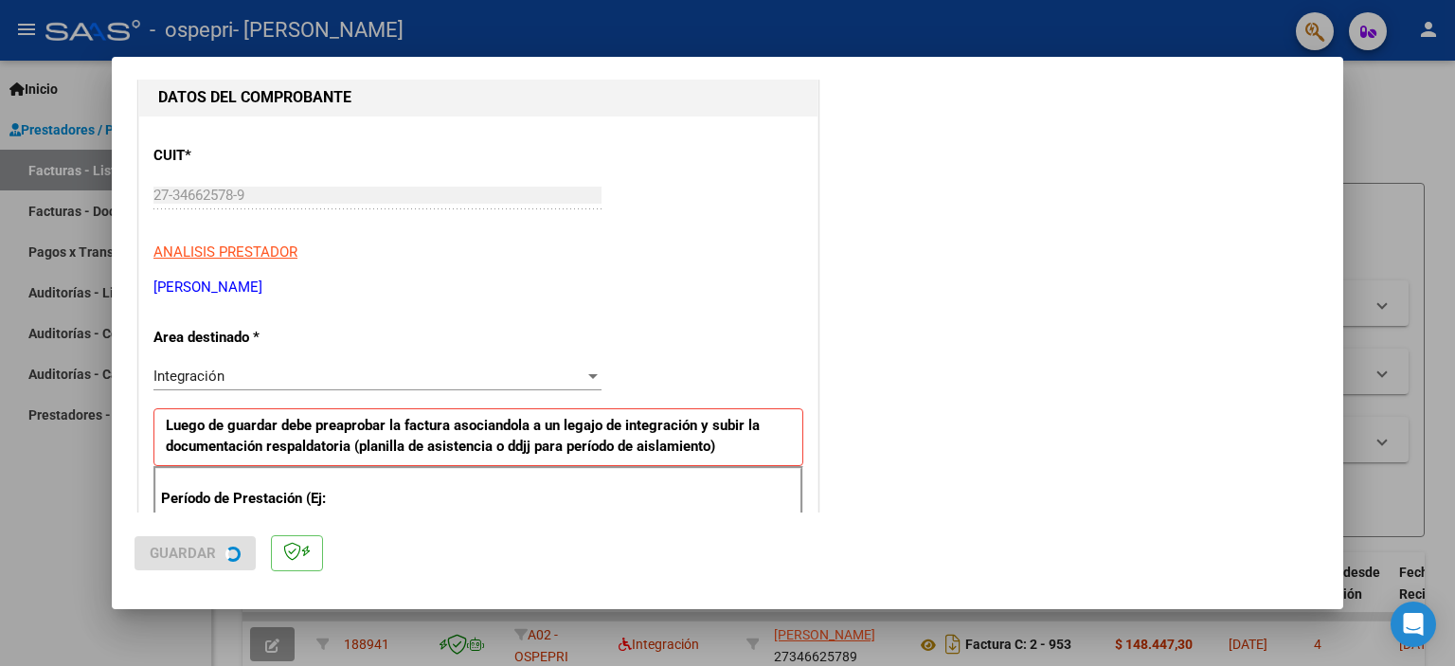
scroll to position [0, 0]
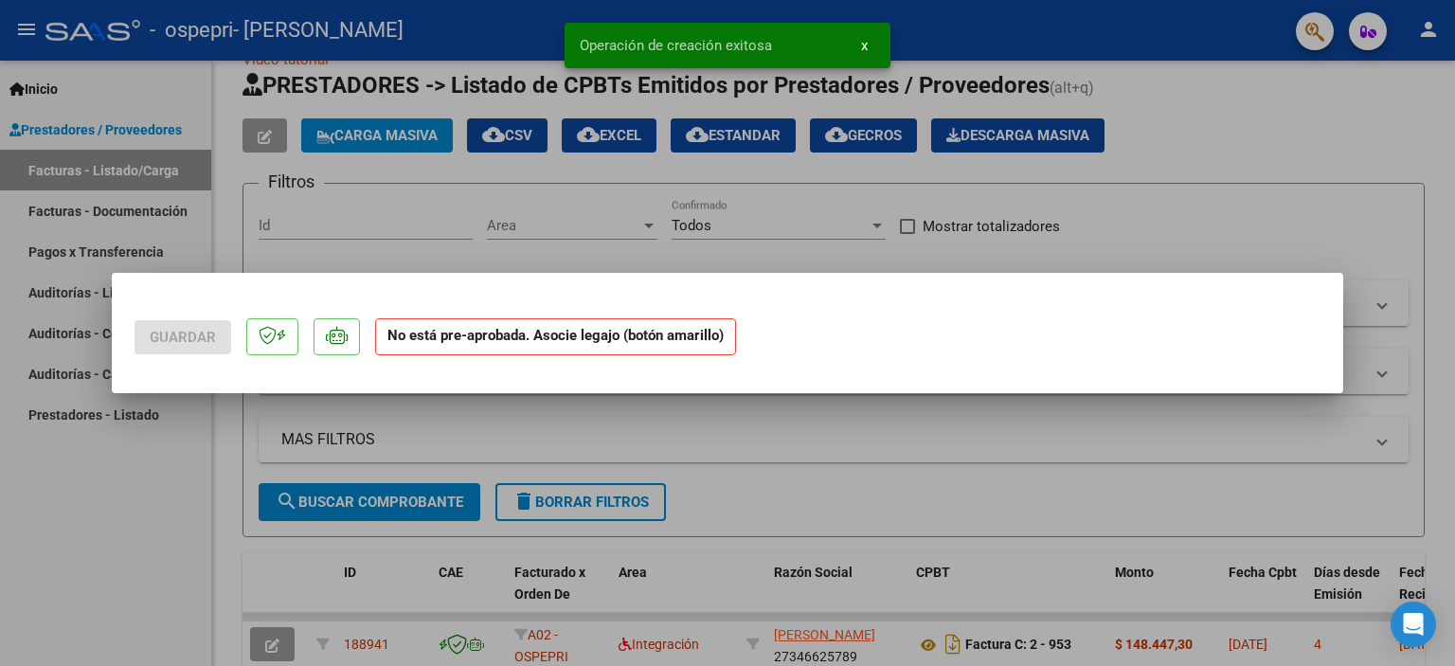
drag, startPoint x: 1334, startPoint y: 427, endPoint x: 1340, endPoint y: 113, distance: 314.5
click at [1340, 113] on div "Guardar No está pre-aprobada. Asocie legajo (botón amarillo) Operación de creac…" at bounding box center [727, 333] width 1455 height 666
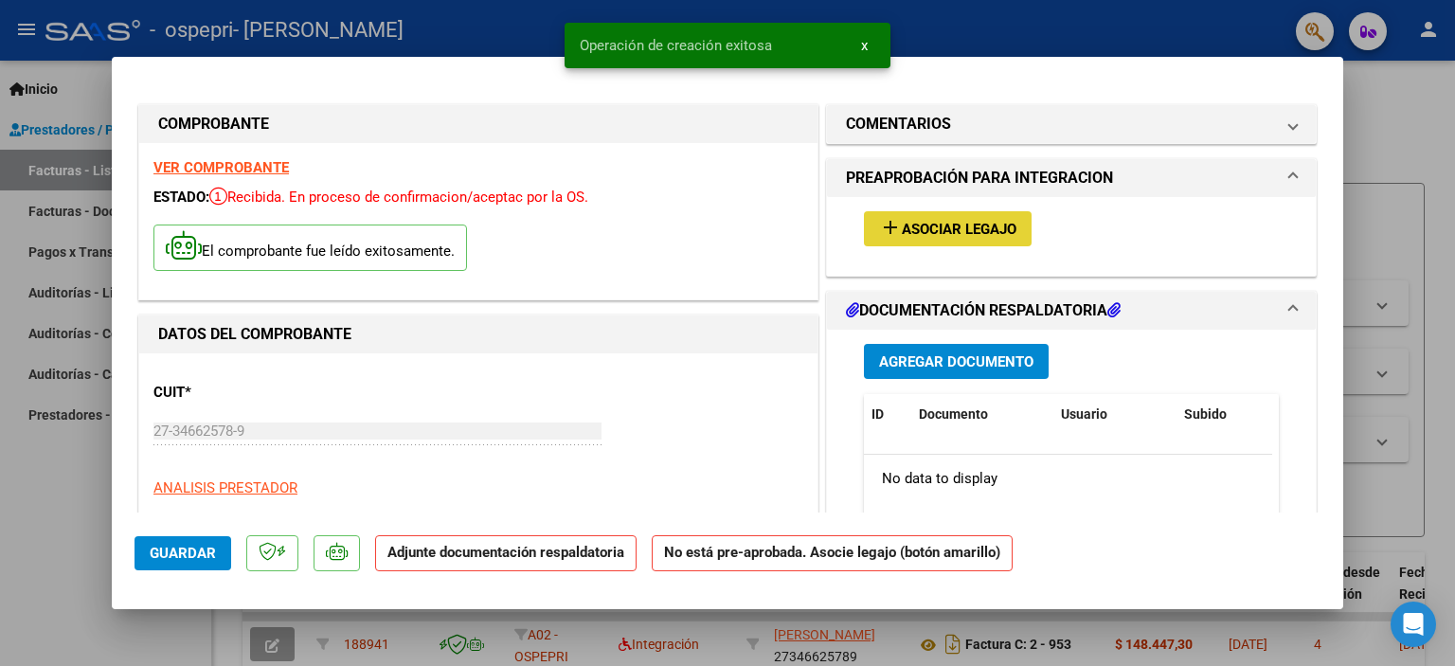
click at [954, 230] on span "Asociar Legajo" at bounding box center [959, 229] width 115 height 17
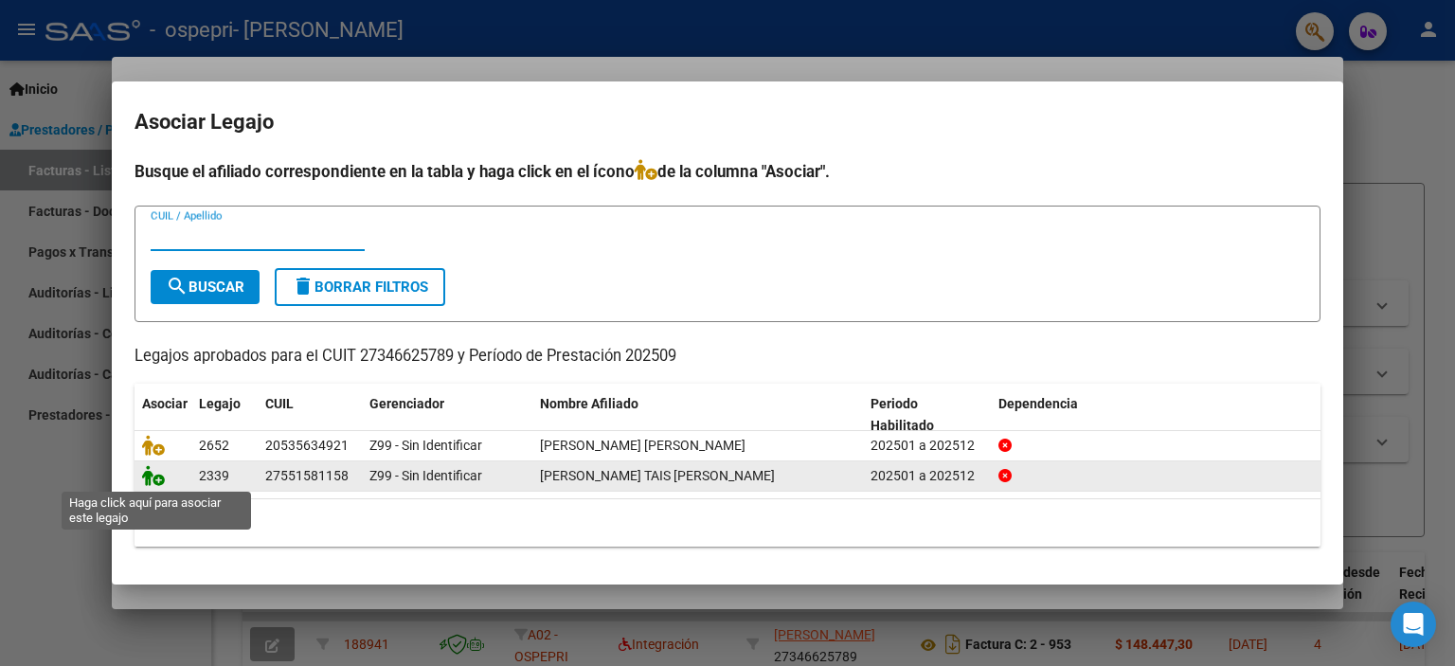
click at [153, 476] on icon at bounding box center [153, 475] width 23 height 21
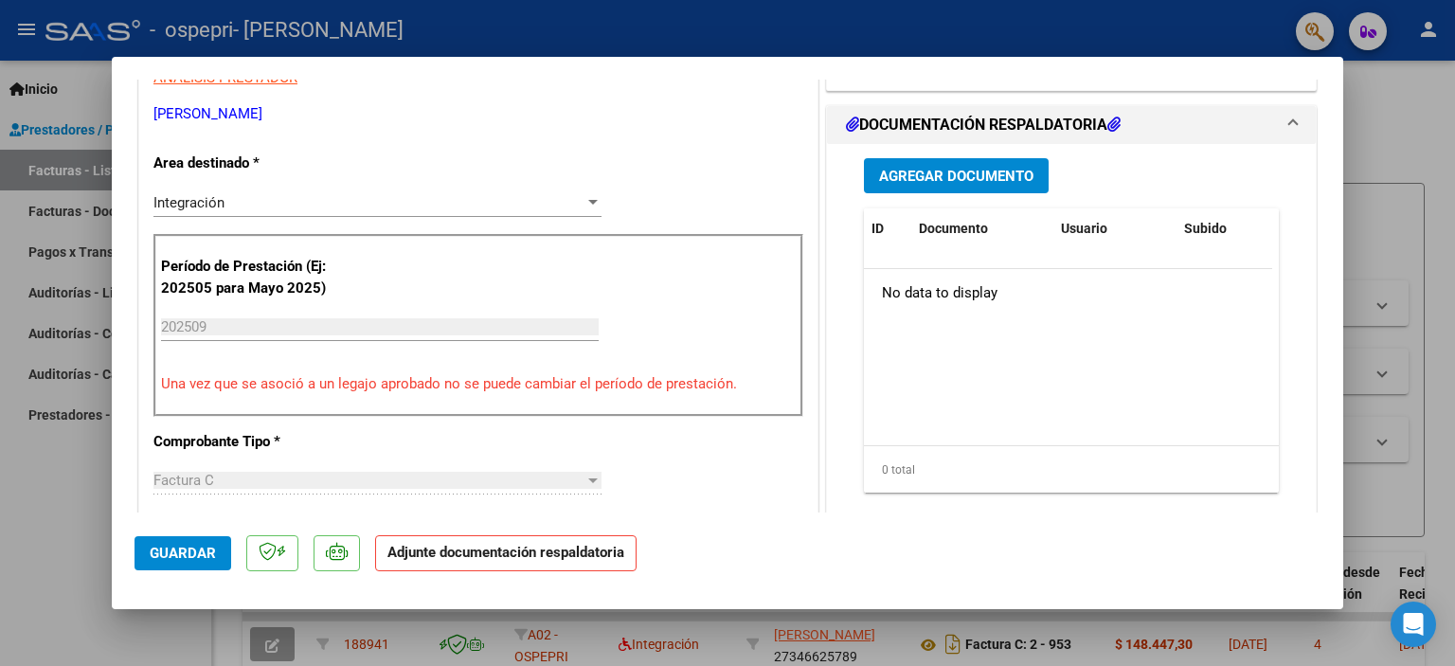
scroll to position [358, 0]
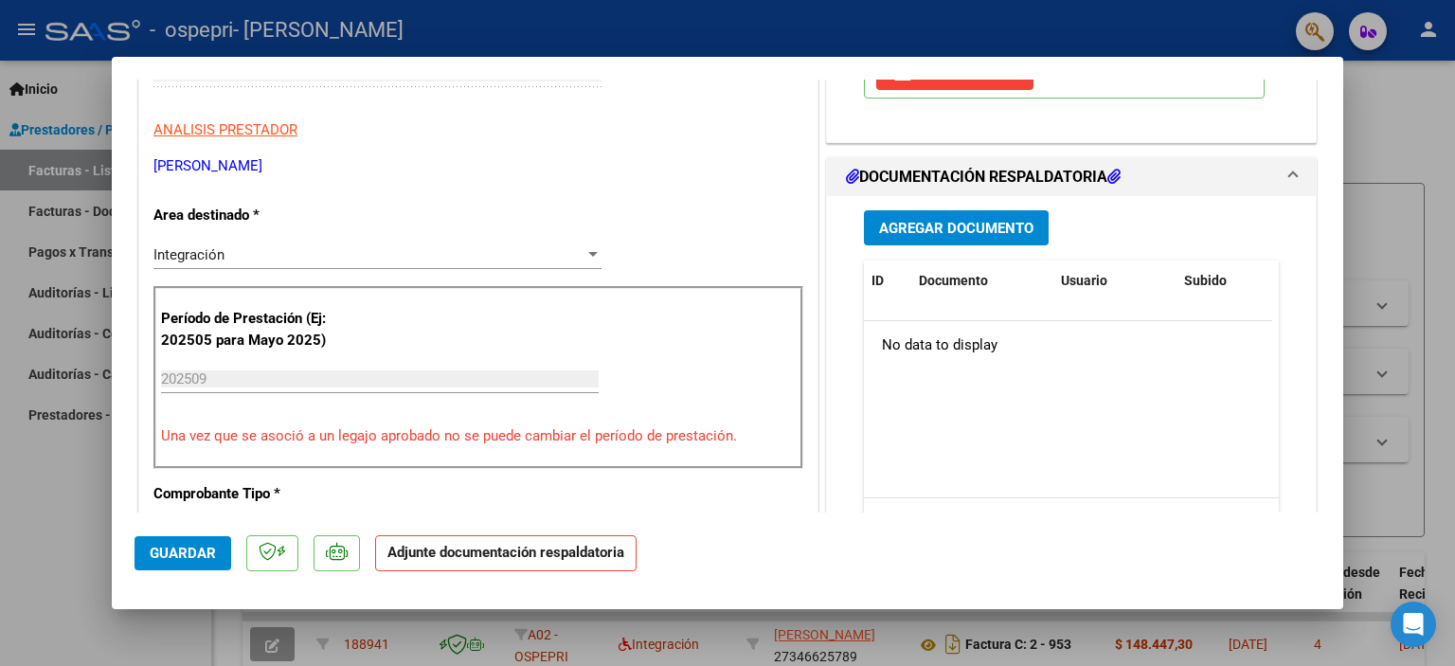
click at [958, 224] on span "Agregar Documento" at bounding box center [956, 228] width 154 height 17
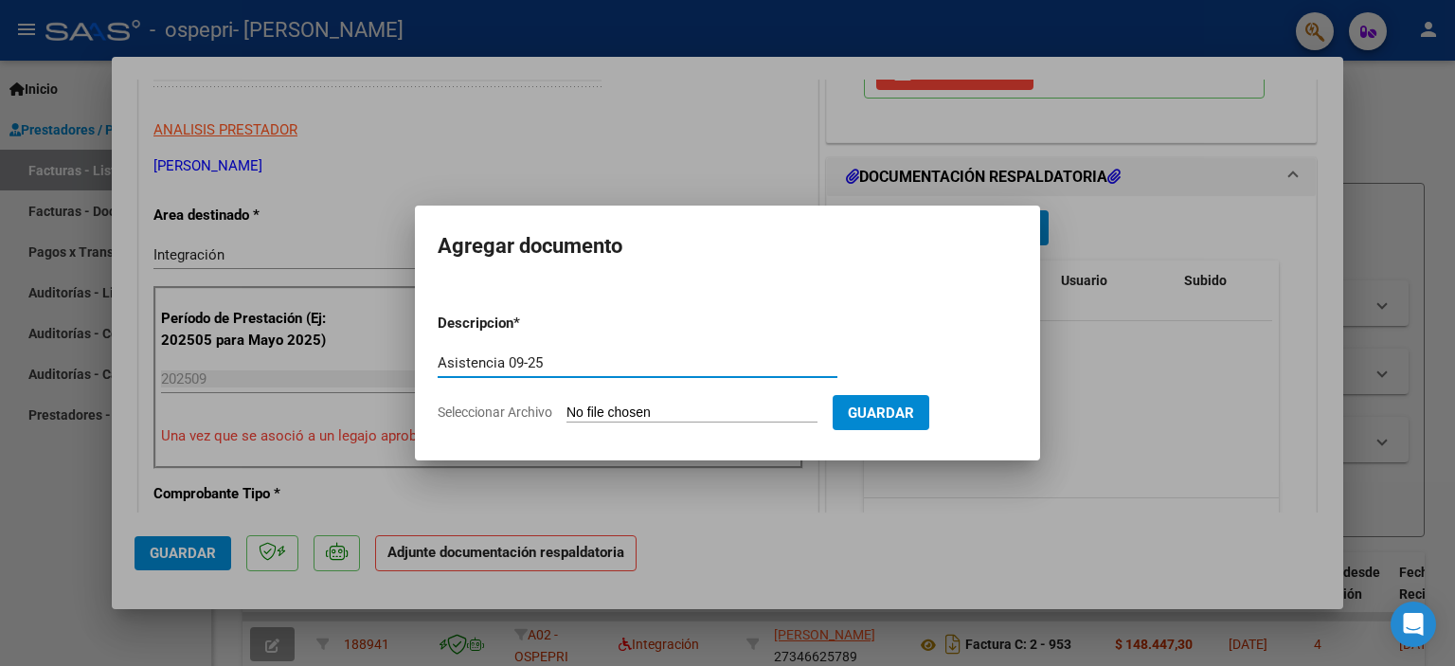
type input "Asistencia 09-25"
click at [553, 415] on app-file-uploader "Seleccionar Archivo" at bounding box center [635, 411] width 395 height 17
click at [540, 412] on span "Seleccionar Archivo" at bounding box center [495, 411] width 115 height 15
click at [566, 412] on input "Seleccionar Archivo" at bounding box center [691, 413] width 251 height 18
type input "C:\fakepath\Rivero, Tais - Asistencia 09-25.pdf"
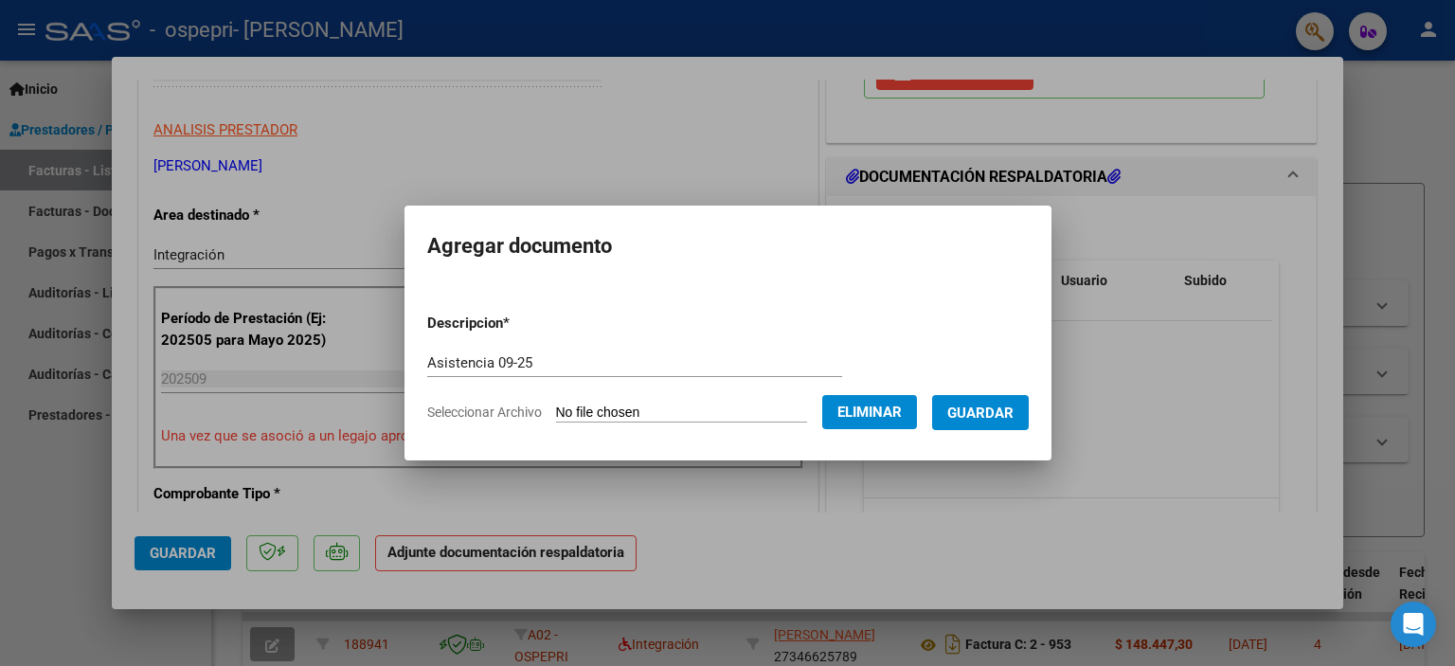
click at [993, 419] on span "Guardar" at bounding box center [980, 412] width 66 height 17
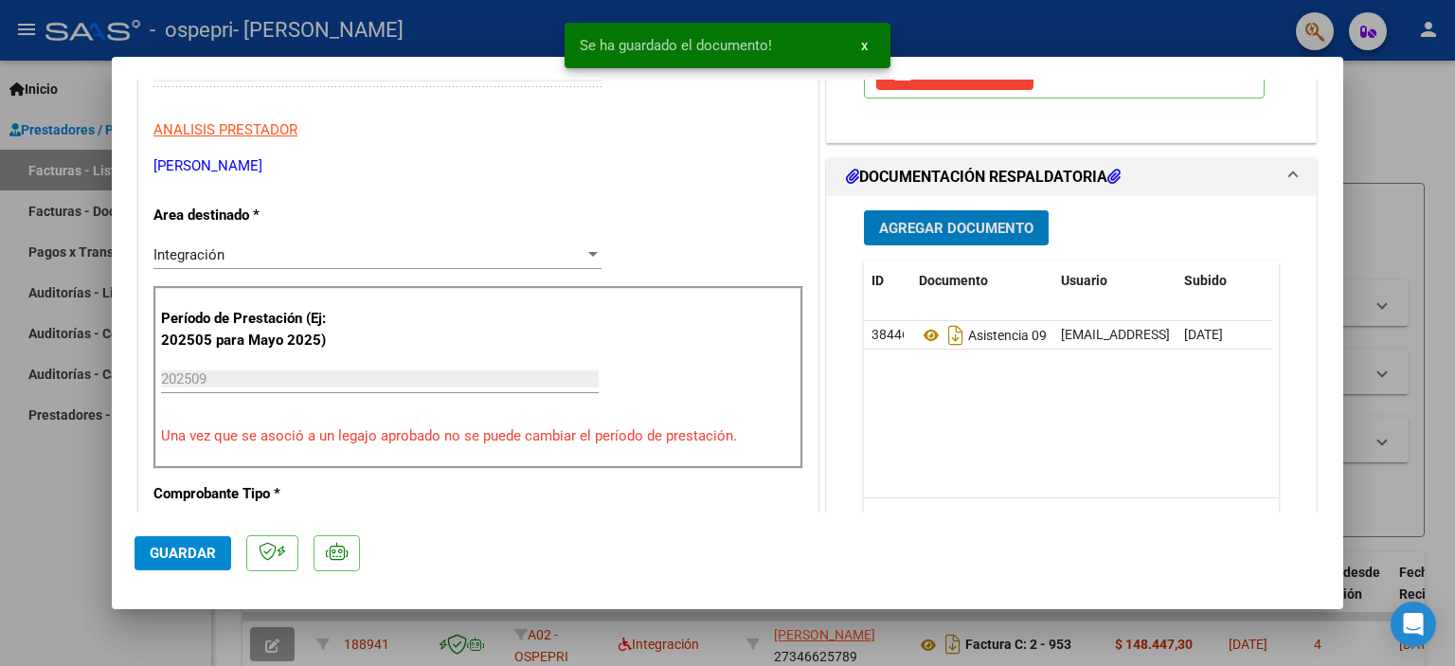
click at [912, 220] on span "Agregar Documento" at bounding box center [956, 228] width 154 height 17
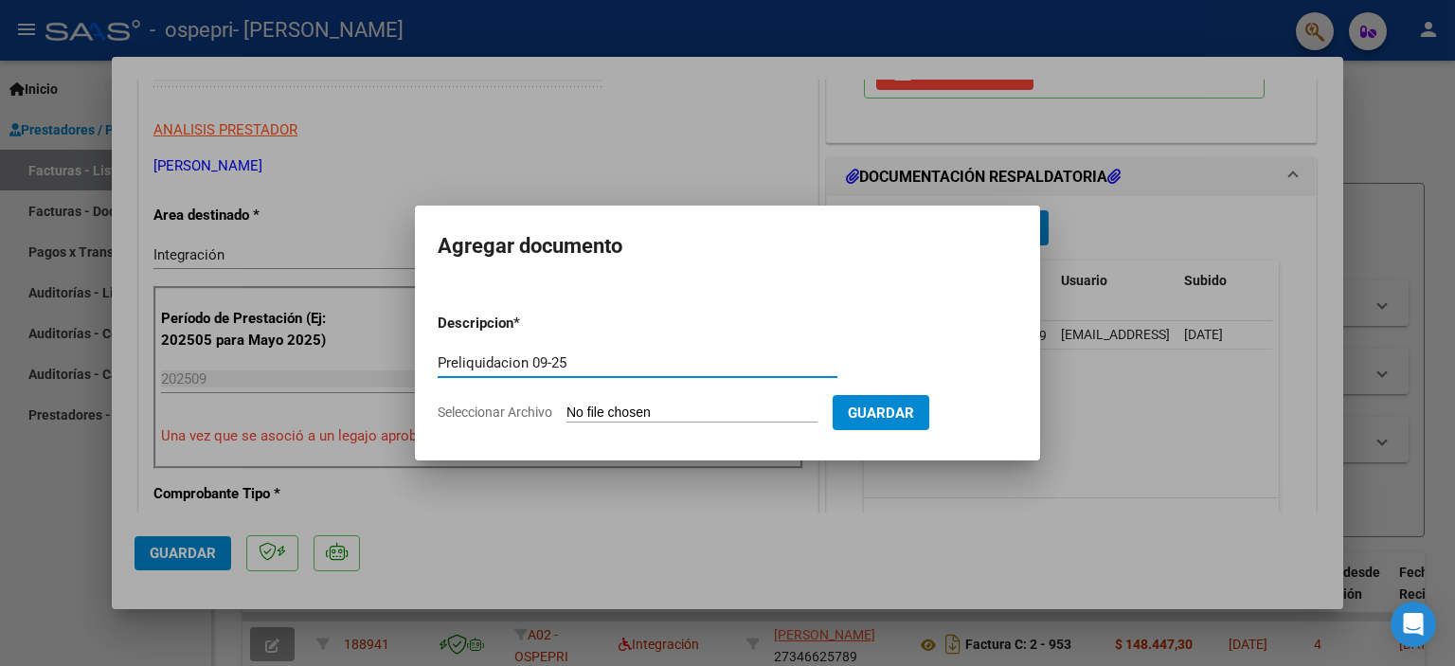
type input "Preliquidacion 09-25"
click at [507, 408] on span "Seleccionar Archivo" at bounding box center [495, 411] width 115 height 15
click at [566, 408] on input "Seleccionar Archivo" at bounding box center [691, 413] width 251 height 18
type input "C:\fakepath\Rivero, Tais - Preliqui 09-25.pdf"
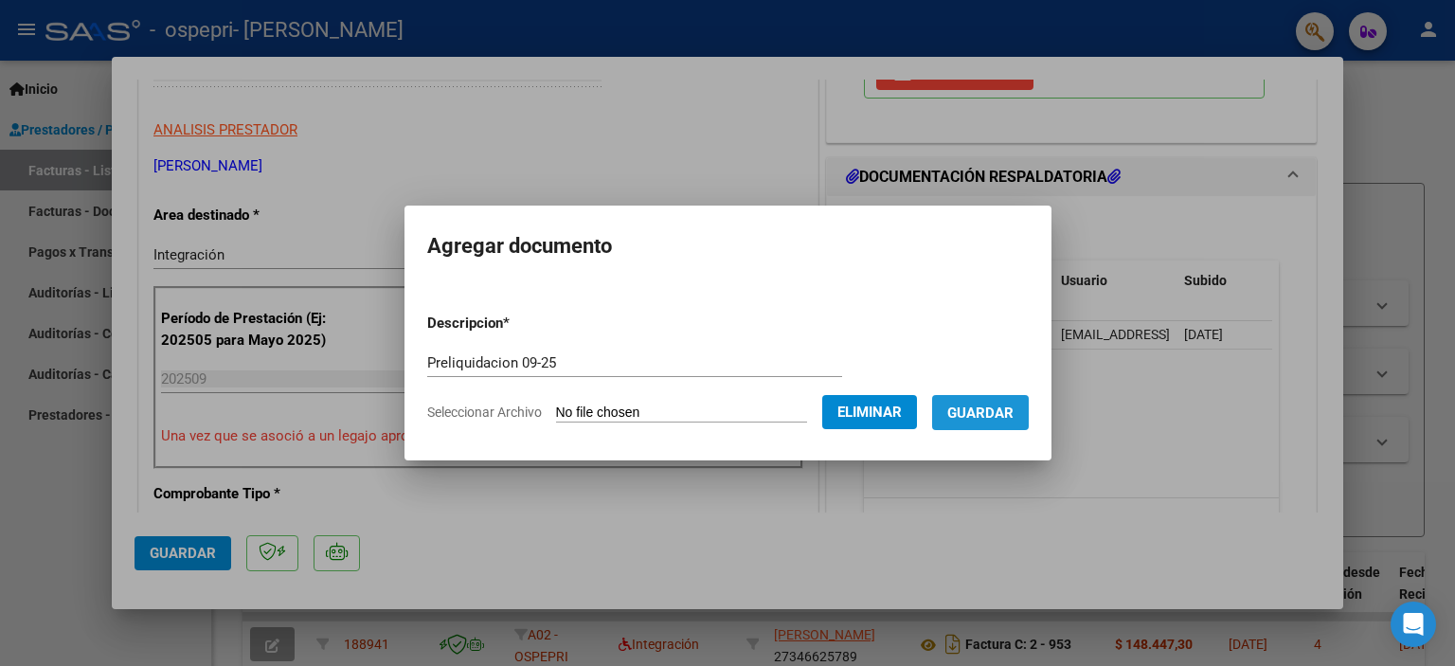
click at [1004, 419] on span "Guardar" at bounding box center [980, 412] width 66 height 17
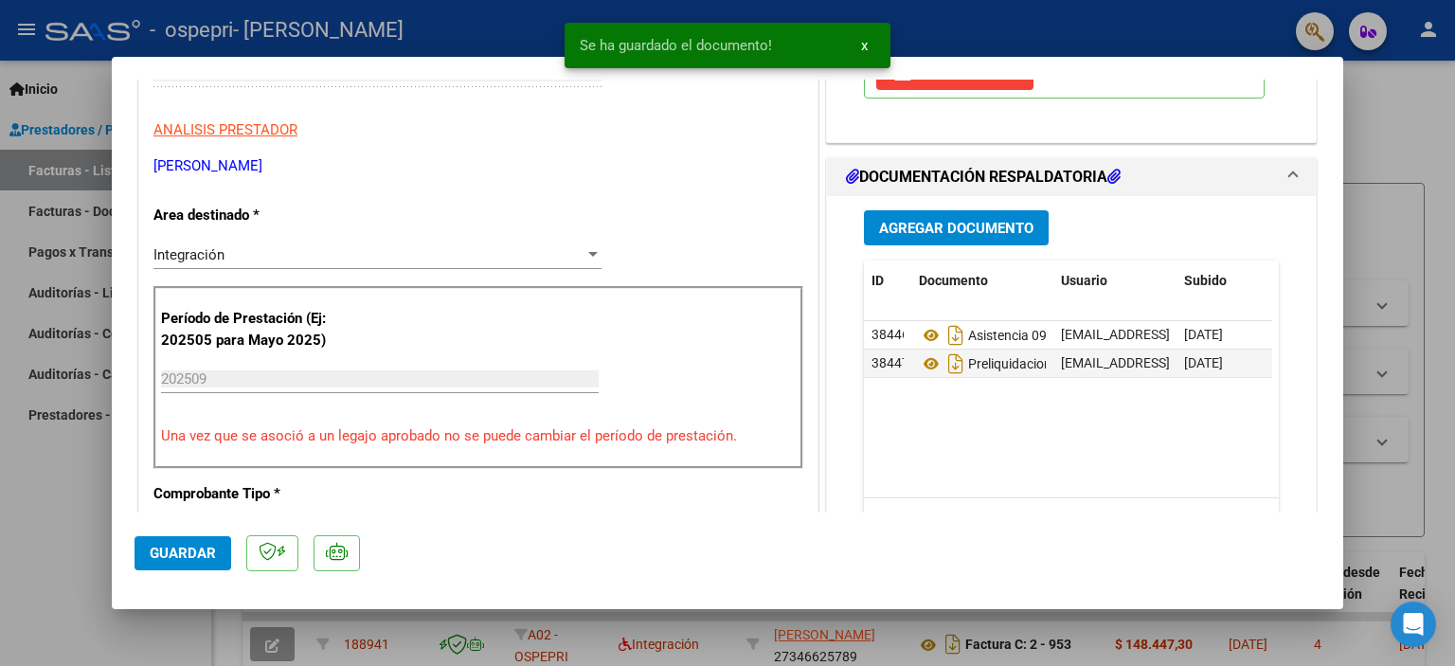
click at [1344, 217] on div at bounding box center [727, 333] width 1455 height 666
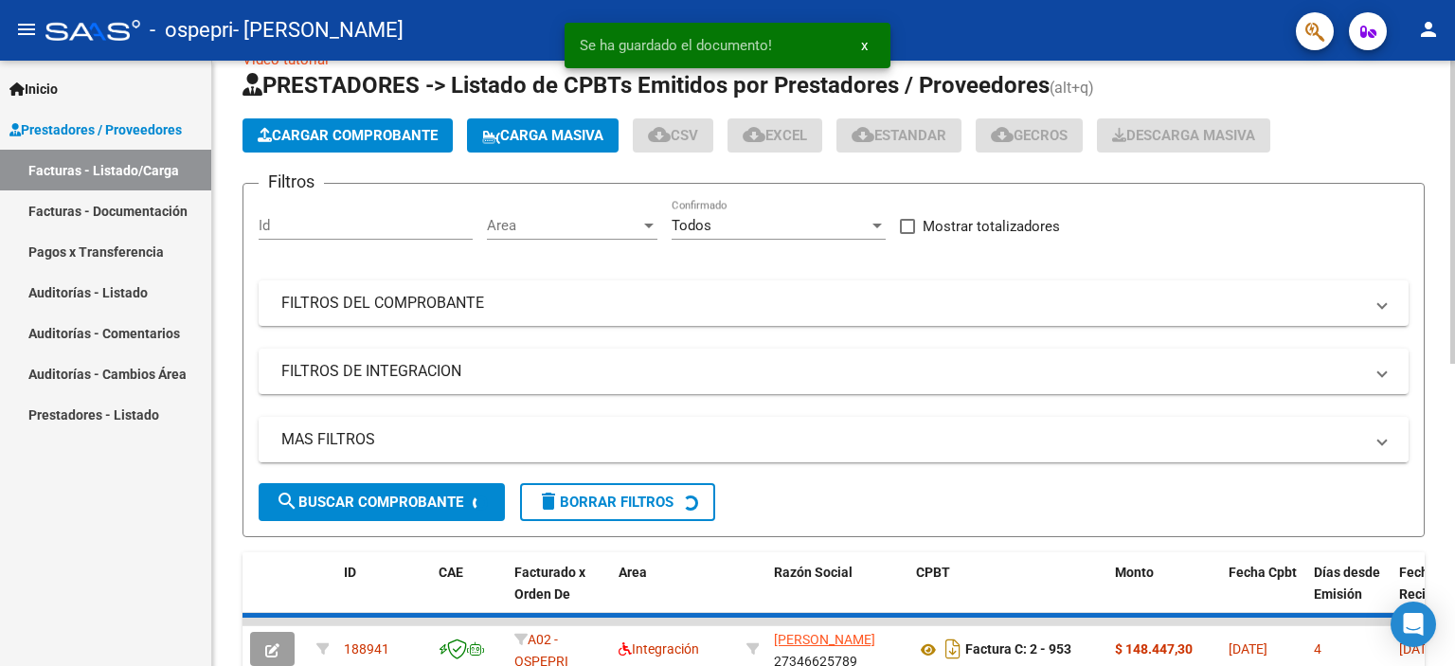
drag, startPoint x: 1337, startPoint y: 224, endPoint x: 1356, endPoint y: 423, distance: 199.8
click at [1356, 423] on div "Filtros Id Area Area Todos Confirmado Mostrar totalizadores FILTROS DEL COMPROB…" at bounding box center [834, 341] width 1150 height 284
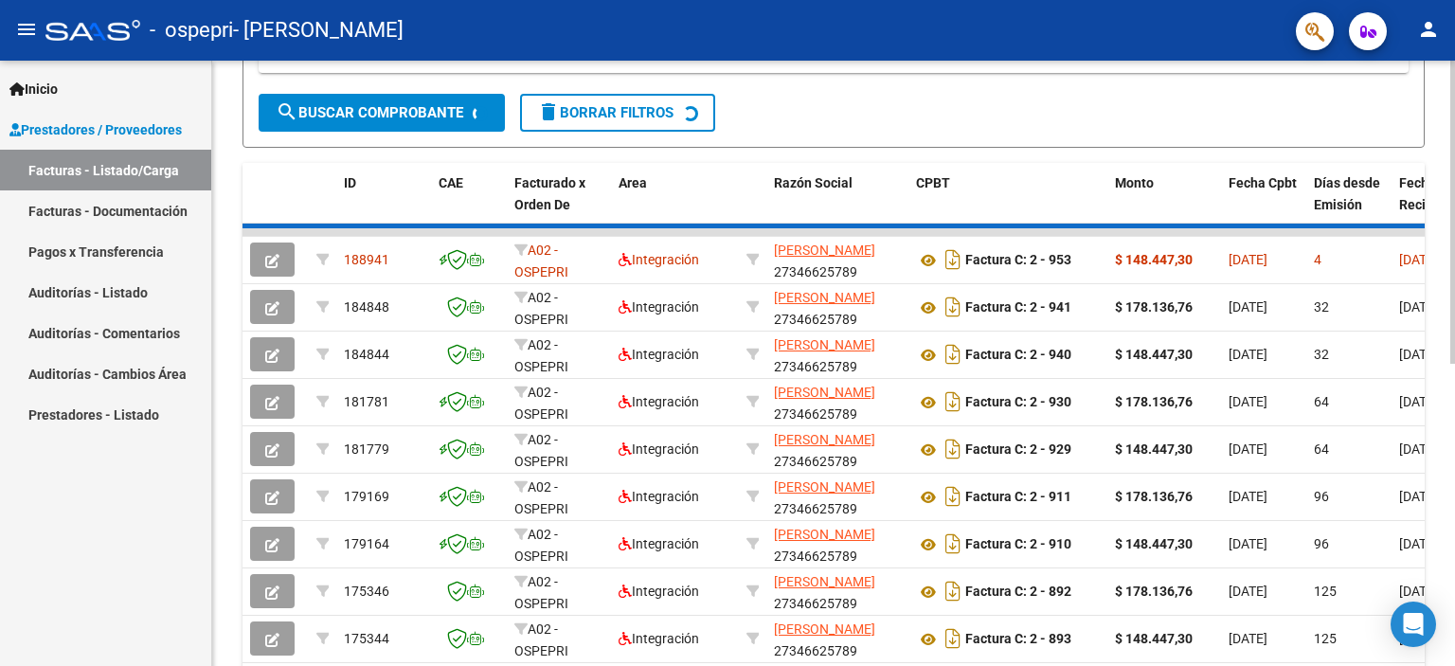
scroll to position [432, 0]
click at [1454, 363] on div at bounding box center [1452, 432] width 5 height 303
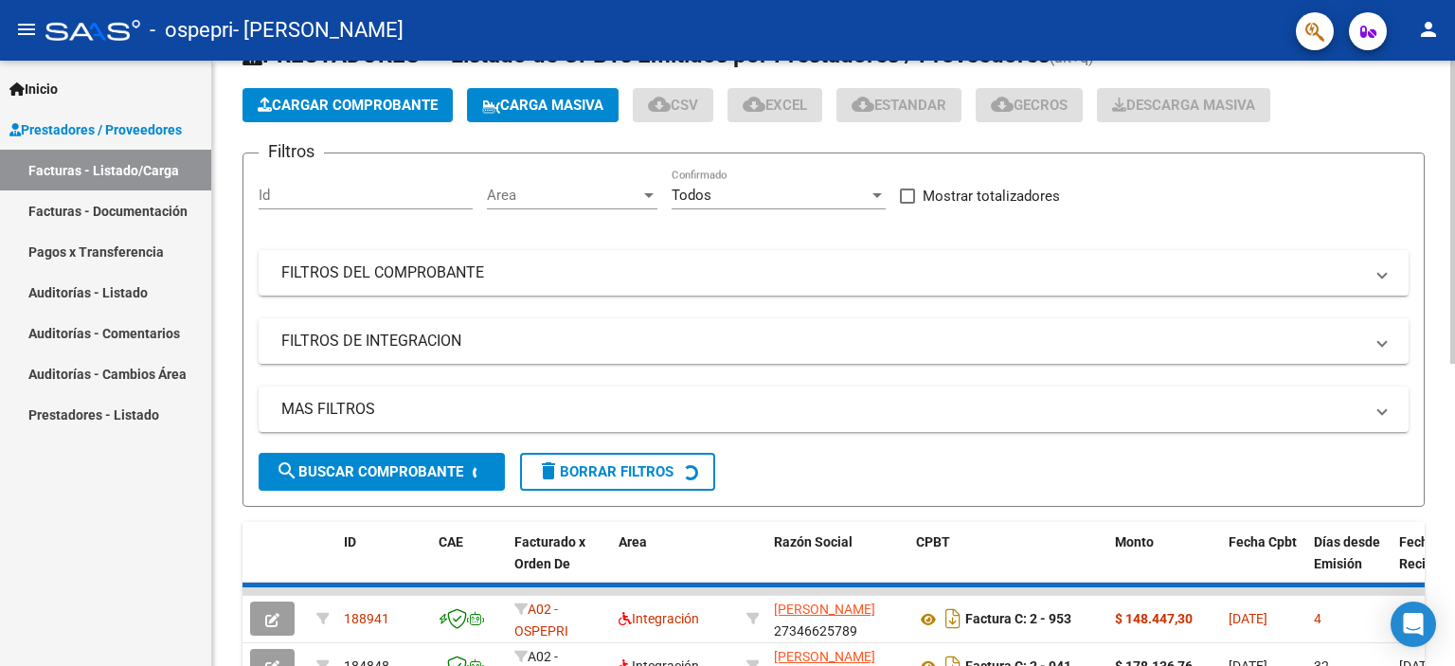
click at [1454, 159] on div at bounding box center [1452, 249] width 5 height 303
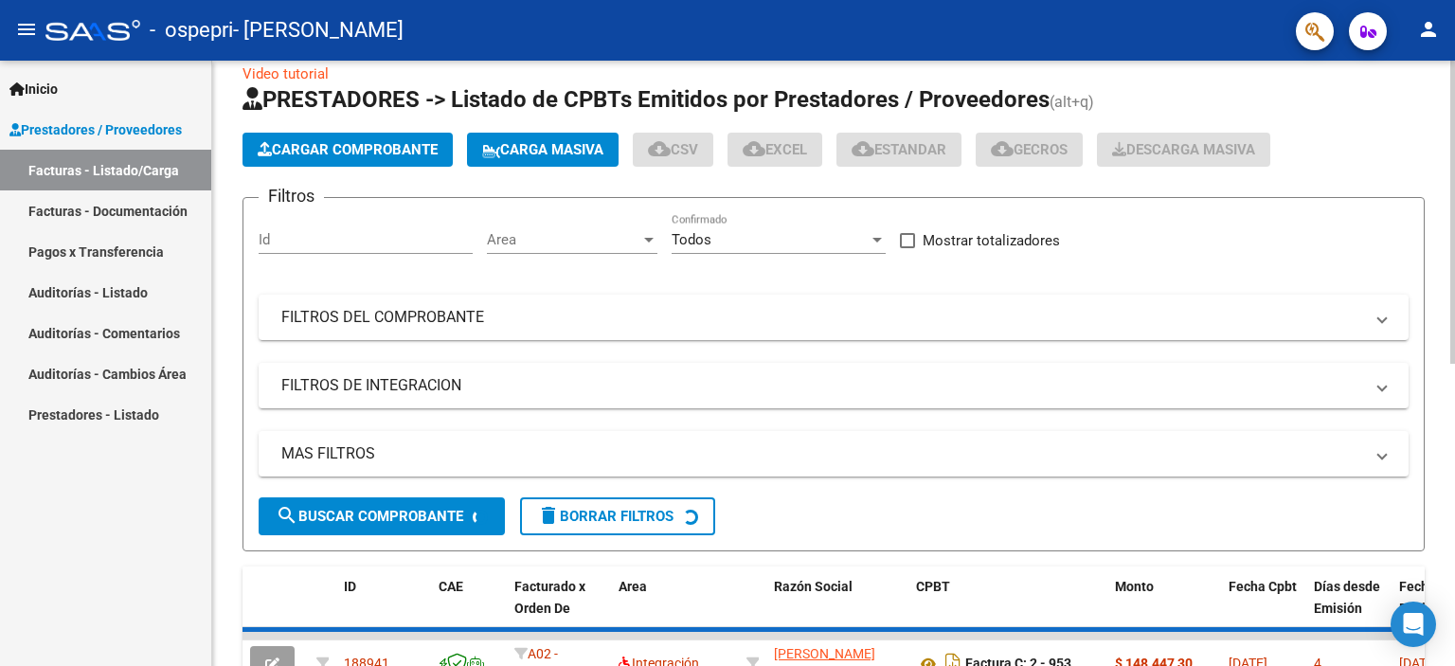
click at [1303, 93] on h1 "PRESTADORES -> Listado de CPBTs Emitidos por Prestadores / Proveedores (alt+q)" at bounding box center [833, 100] width 1182 height 33
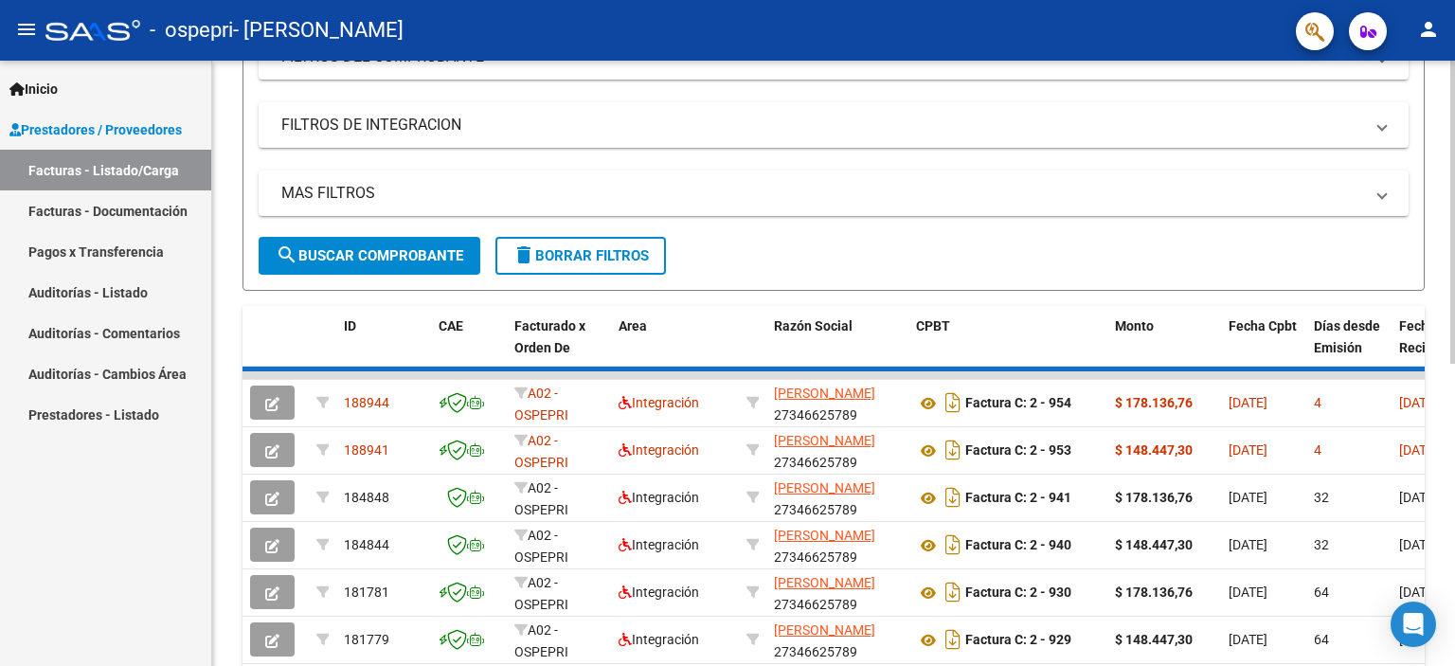
click at [1454, 313] on div at bounding box center [1452, 359] width 5 height 303
